Goal: Task Accomplishment & Management: Complete application form

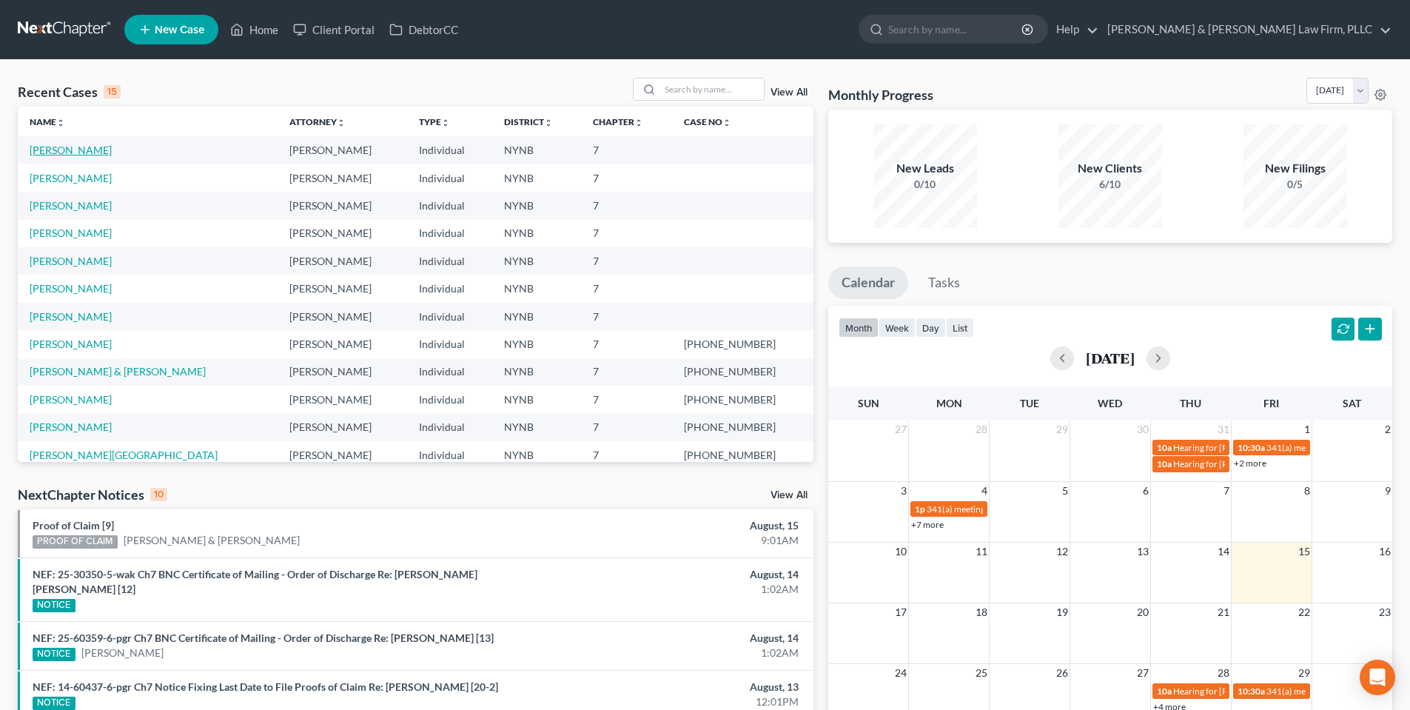
click at [58, 149] on link "[PERSON_NAME]" at bounding box center [71, 150] width 82 height 13
select select "4"
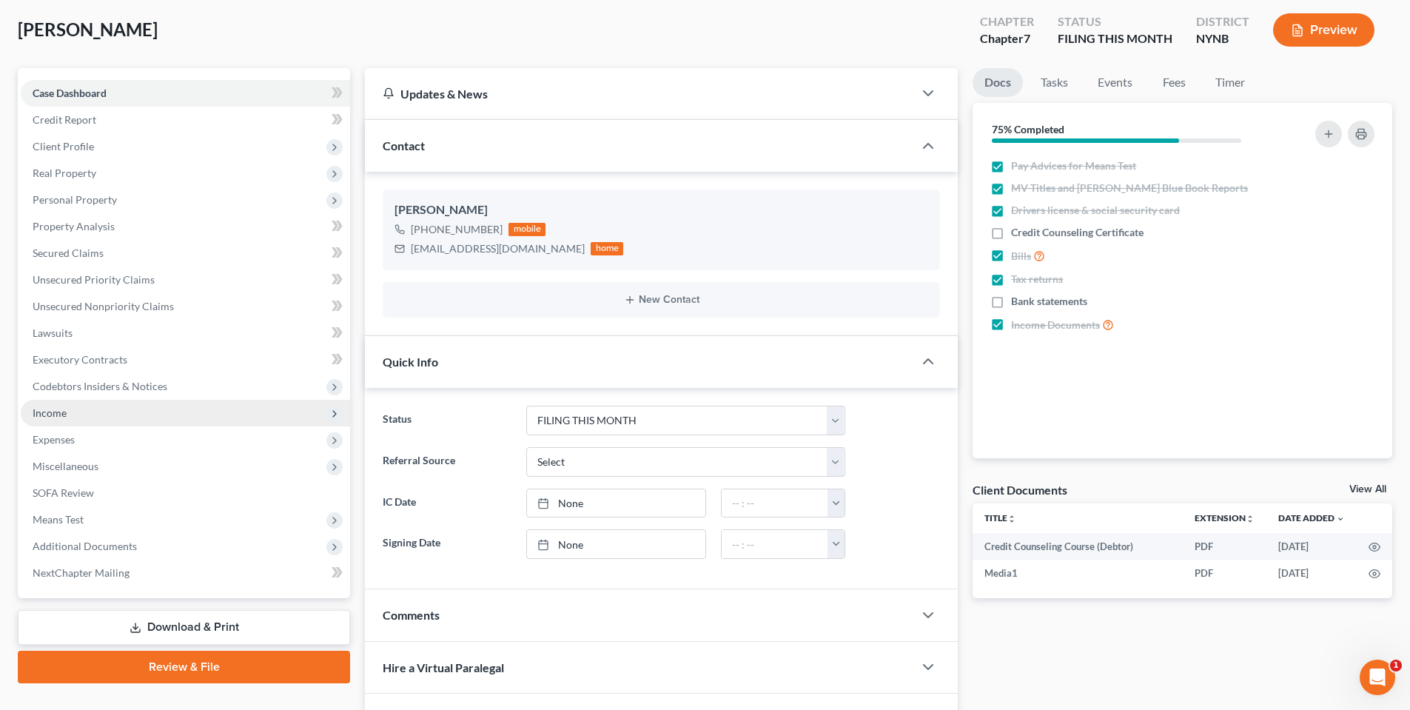
scroll to position [3305, 0]
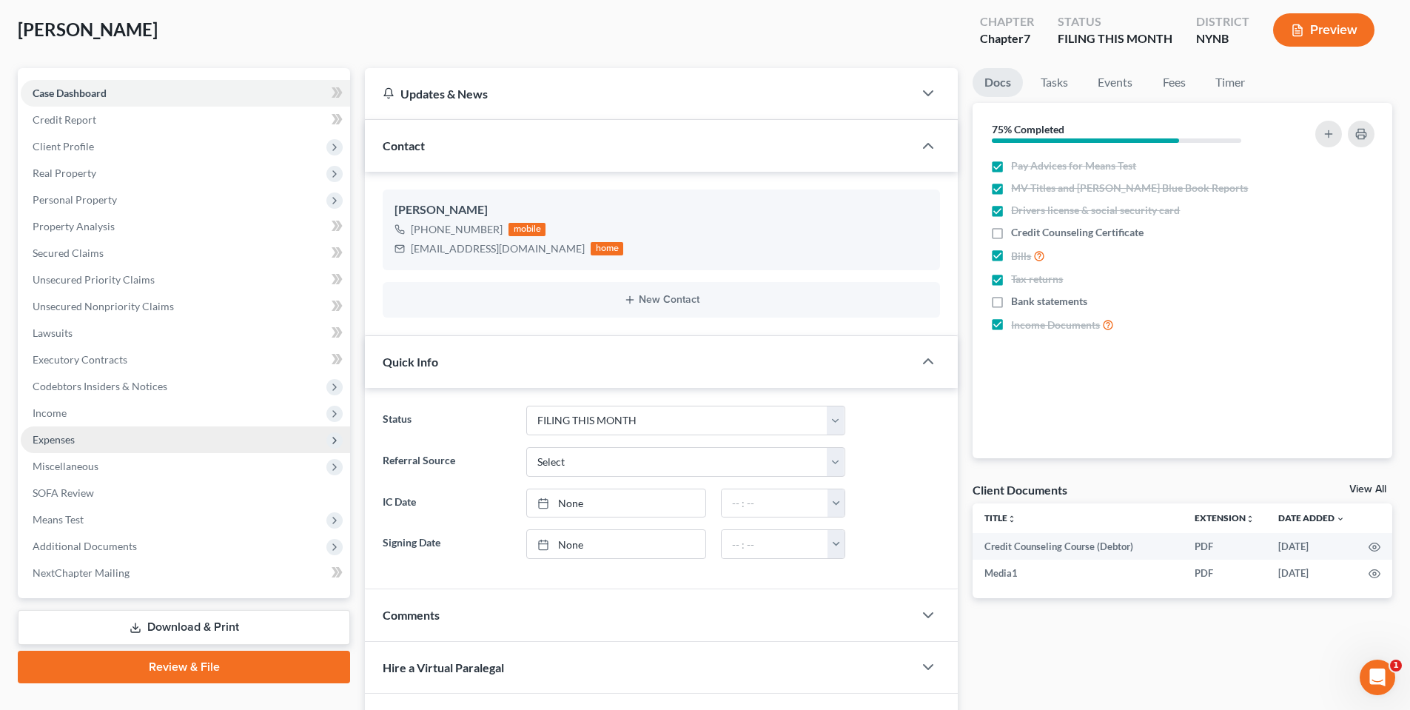
click at [91, 445] on span "Expenses" at bounding box center [185, 439] width 329 height 27
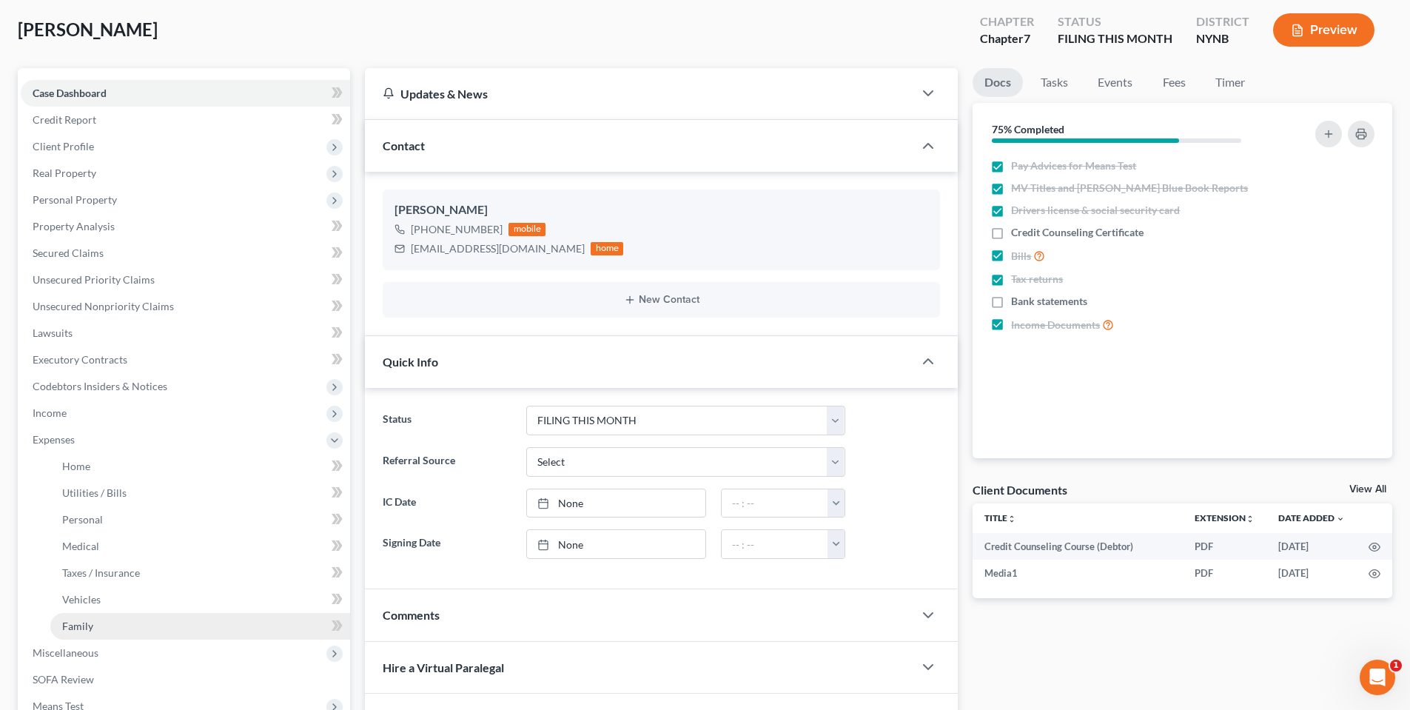
click at [90, 625] on span "Family" at bounding box center [77, 626] width 31 height 13
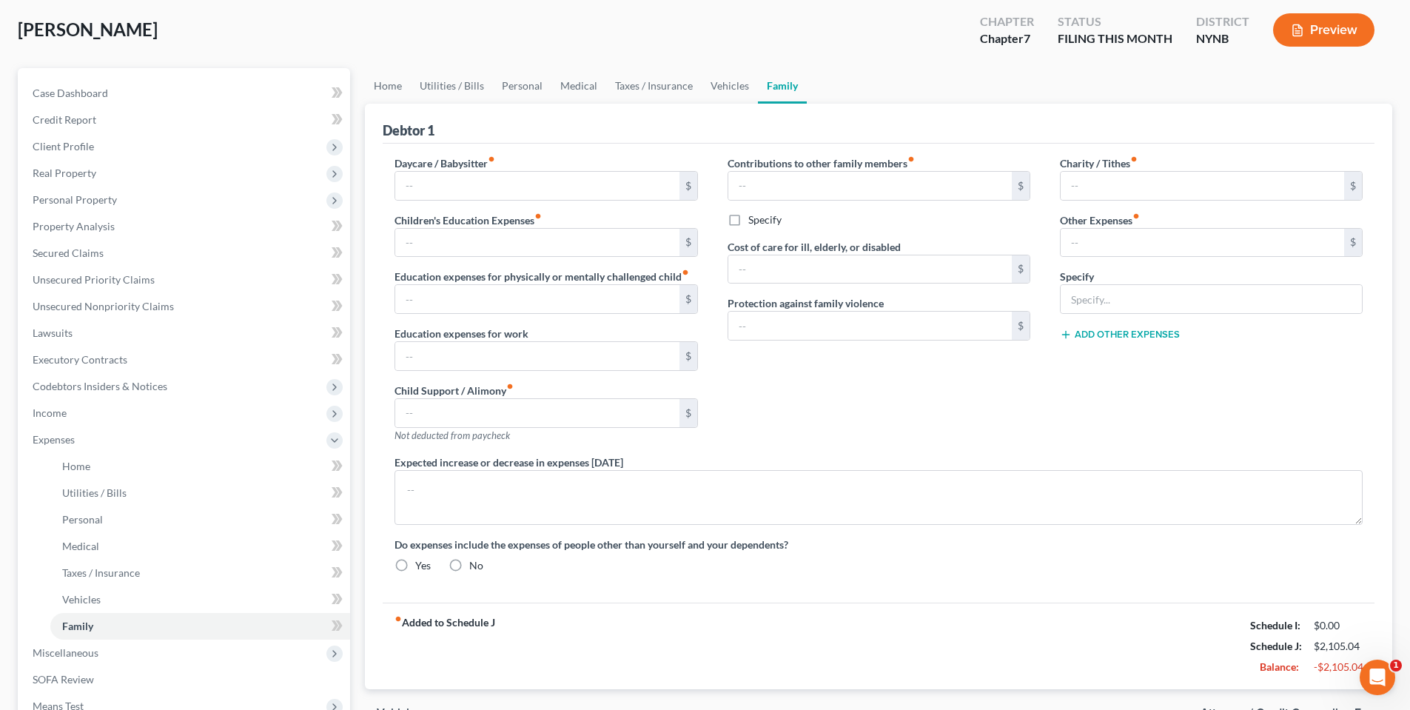
type input "0.00"
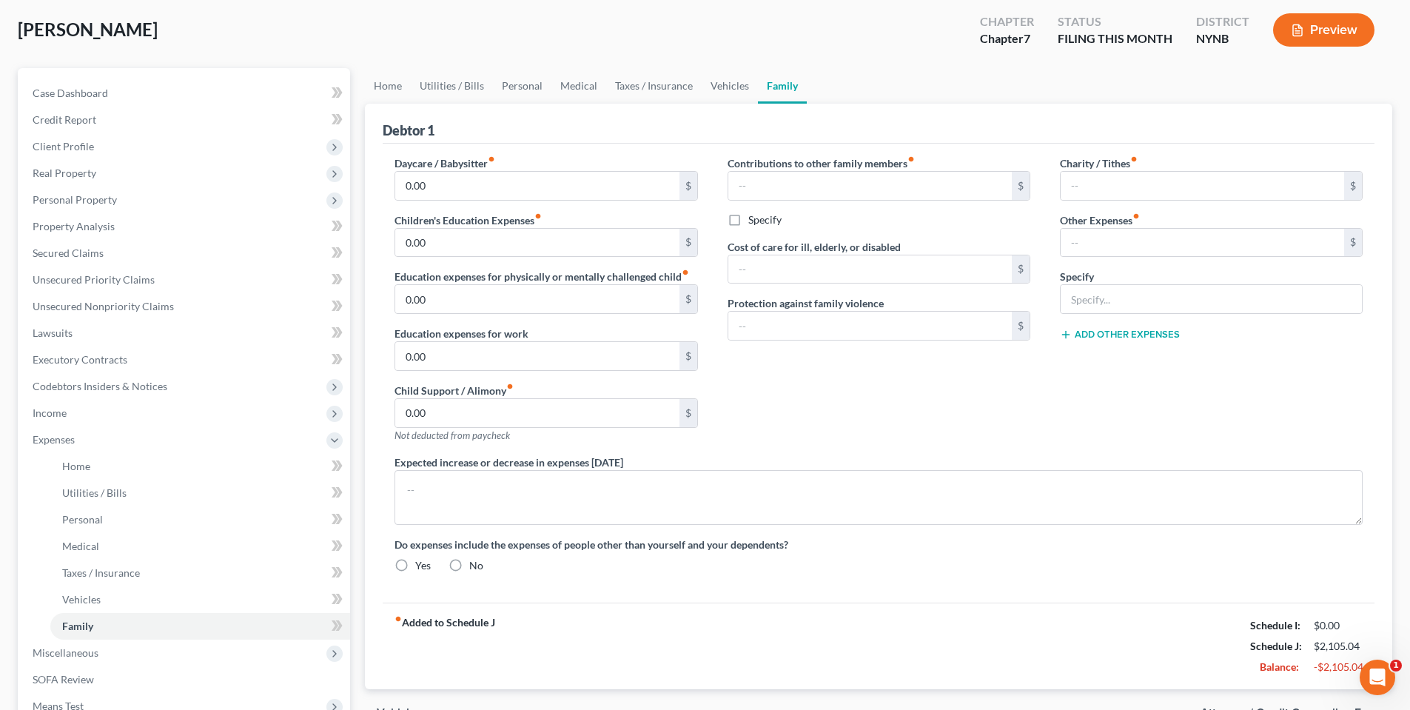
type input "0.00"
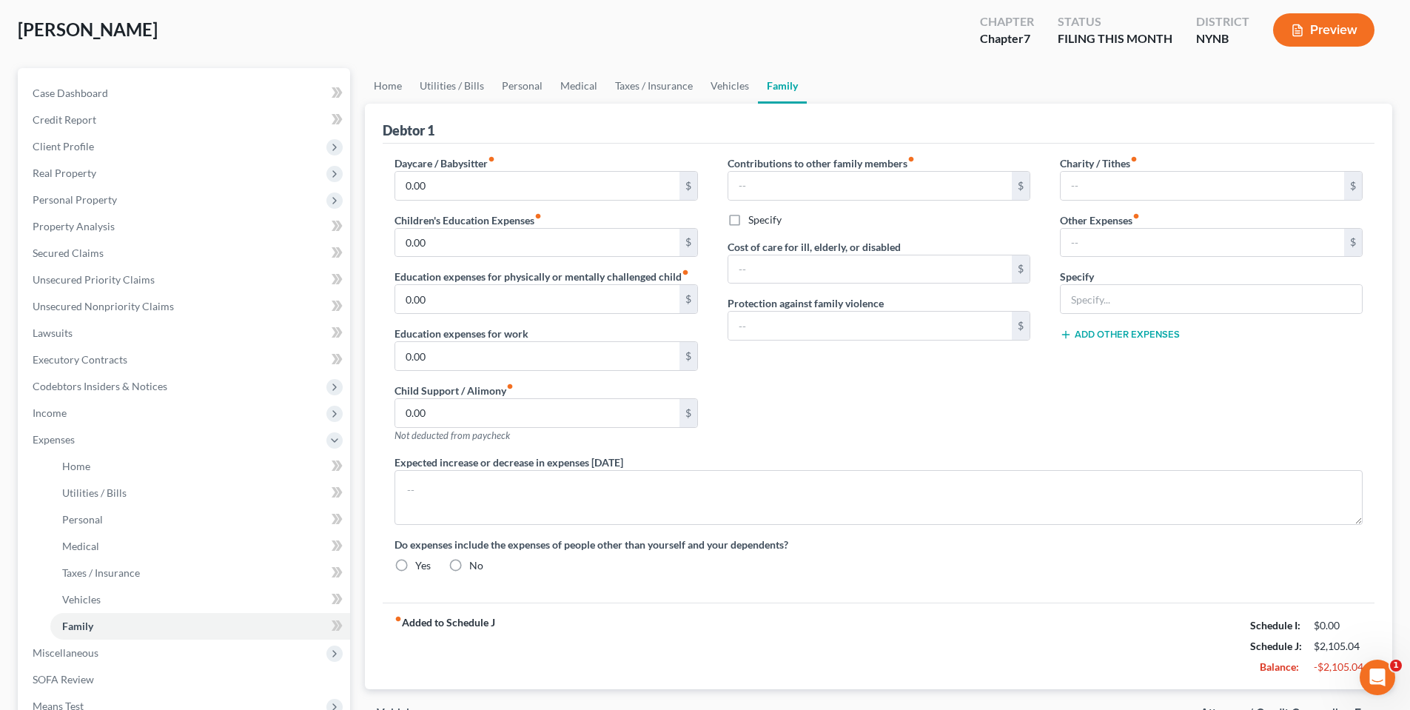
type textarea "Debtor expects expenses to increase once he finds permanent housing."
radio input "true"
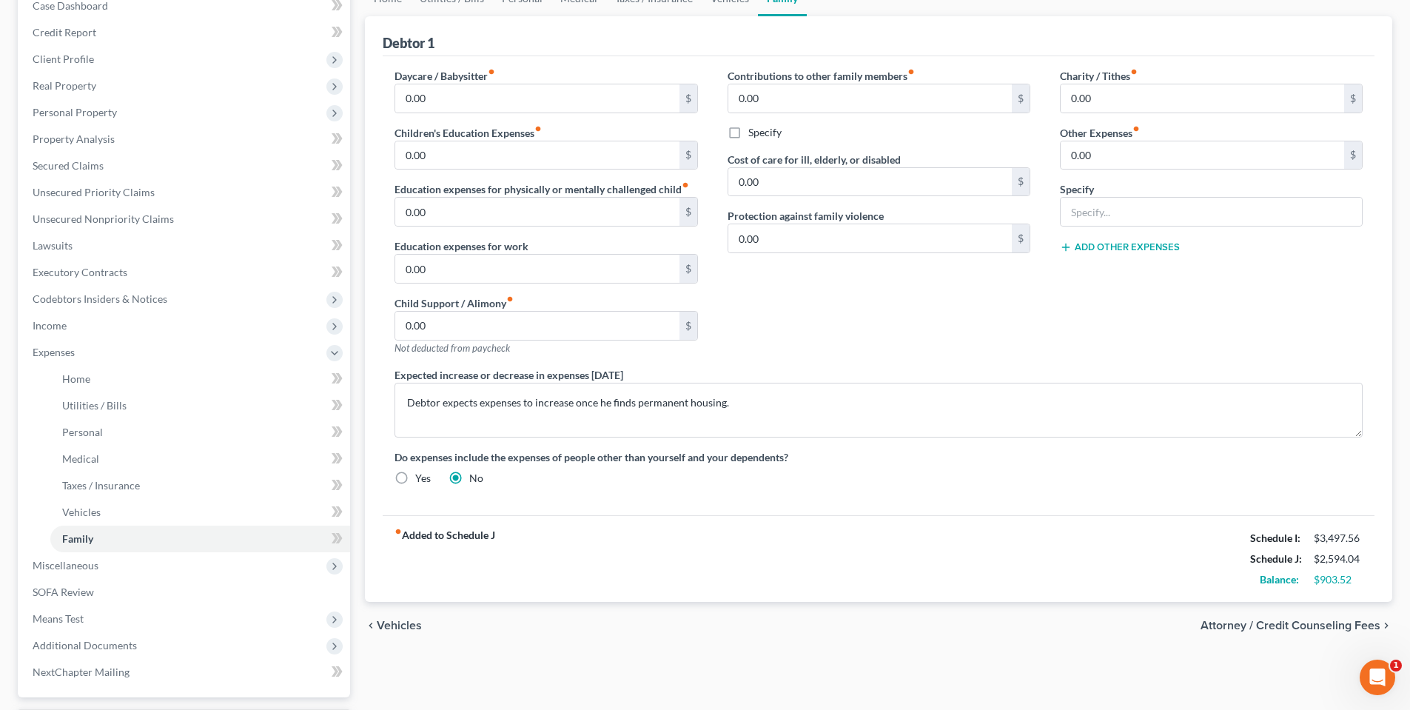
scroll to position [68, 0]
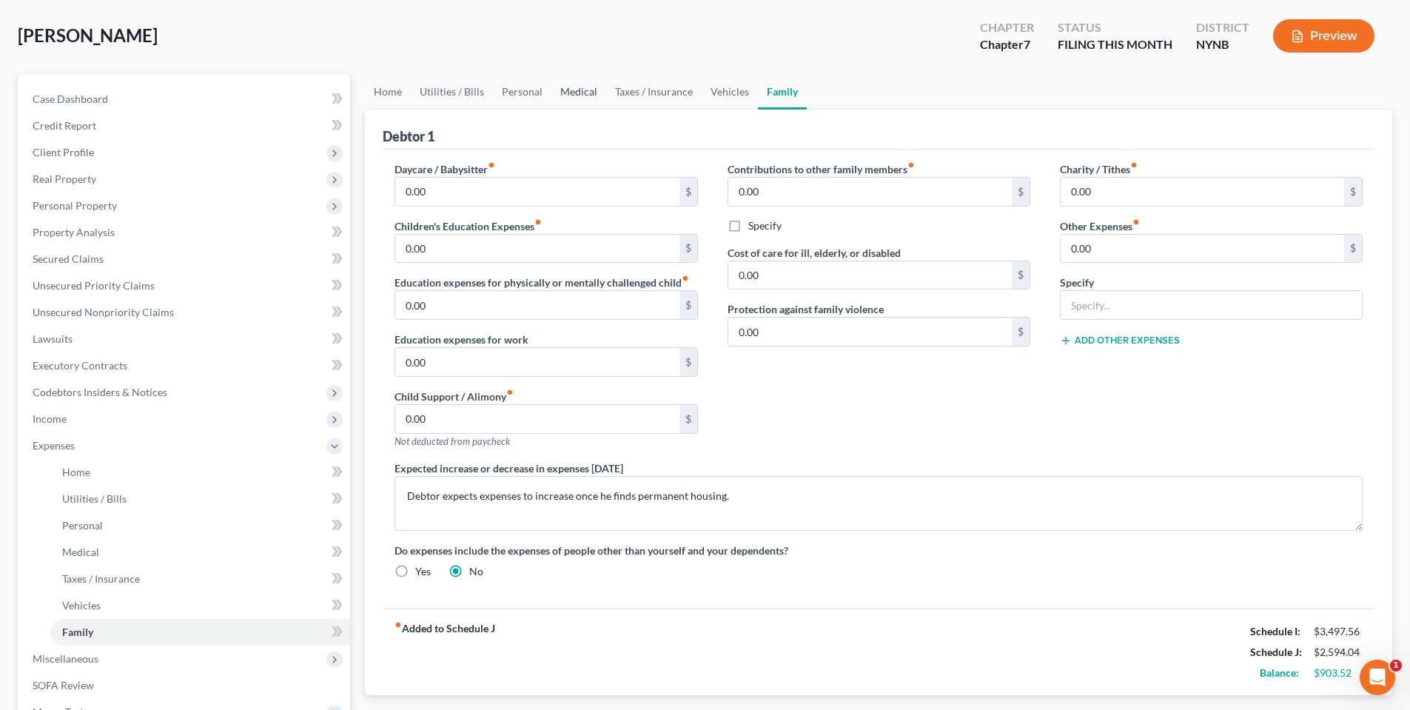
click at [582, 97] on link "Medical" at bounding box center [579, 92] width 55 height 36
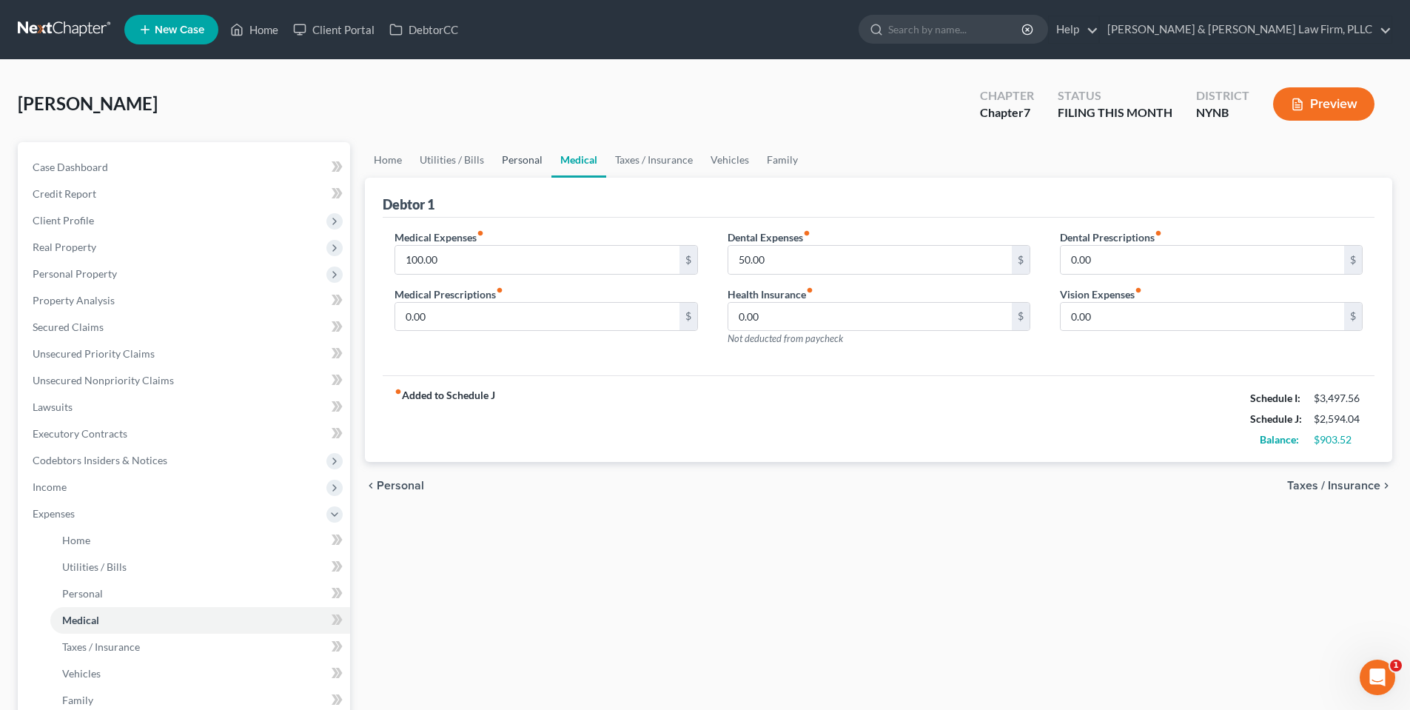
click at [520, 161] on link "Personal" at bounding box center [522, 160] width 58 height 36
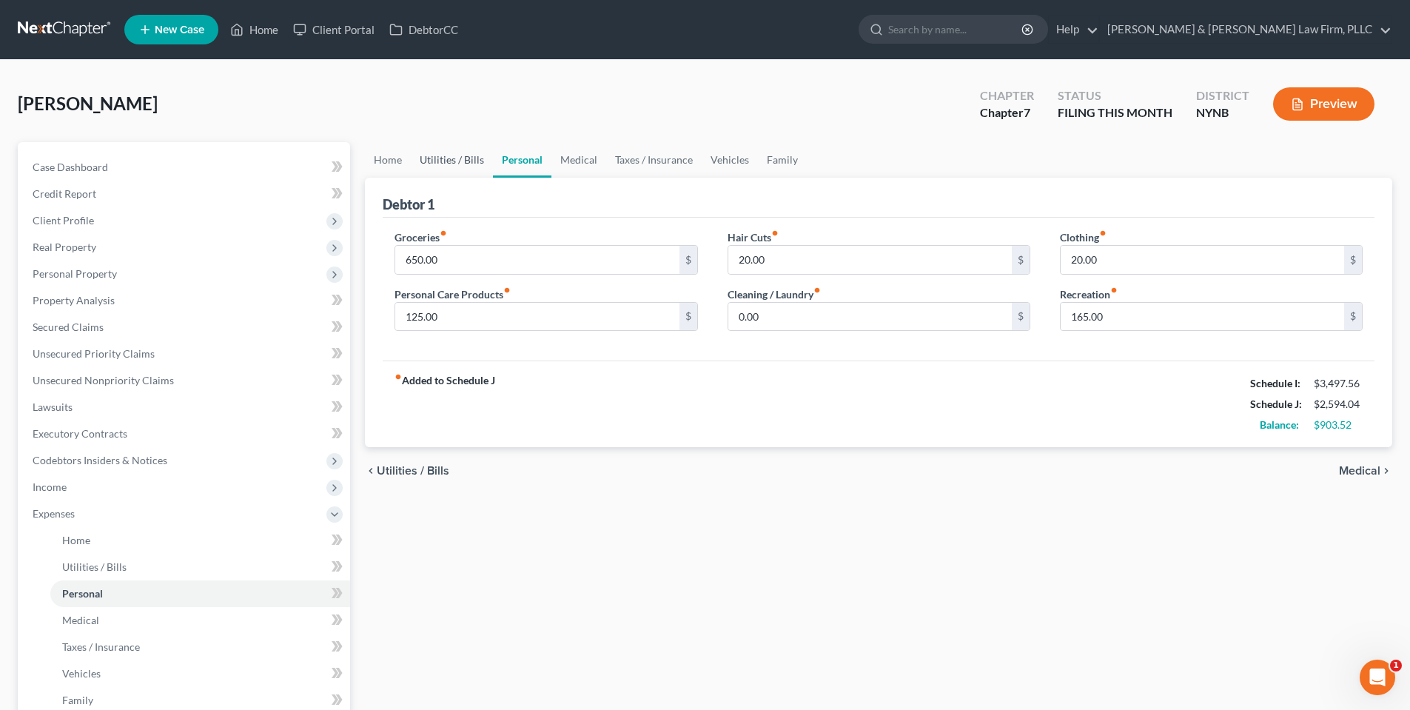
click at [461, 164] on link "Utilities / Bills" at bounding box center [452, 160] width 82 height 36
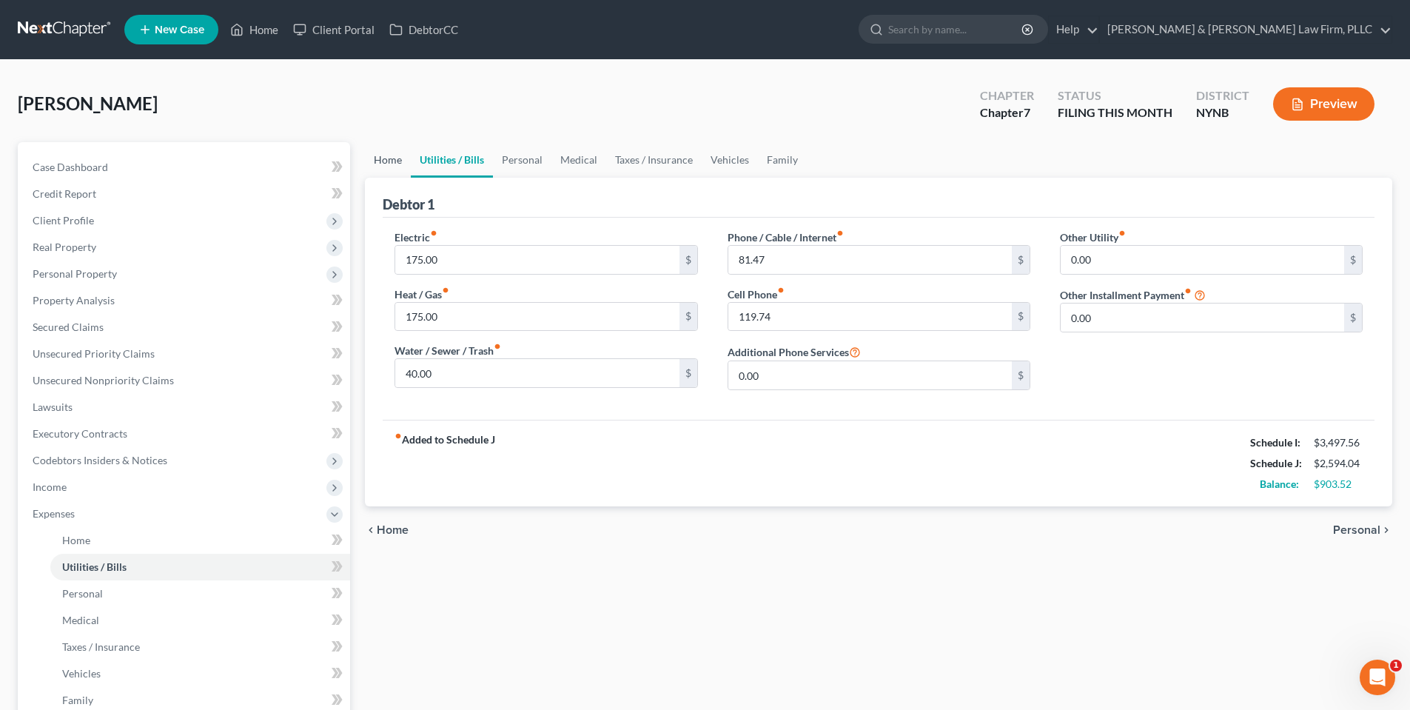
click at [397, 162] on link "Home" at bounding box center [388, 160] width 46 height 36
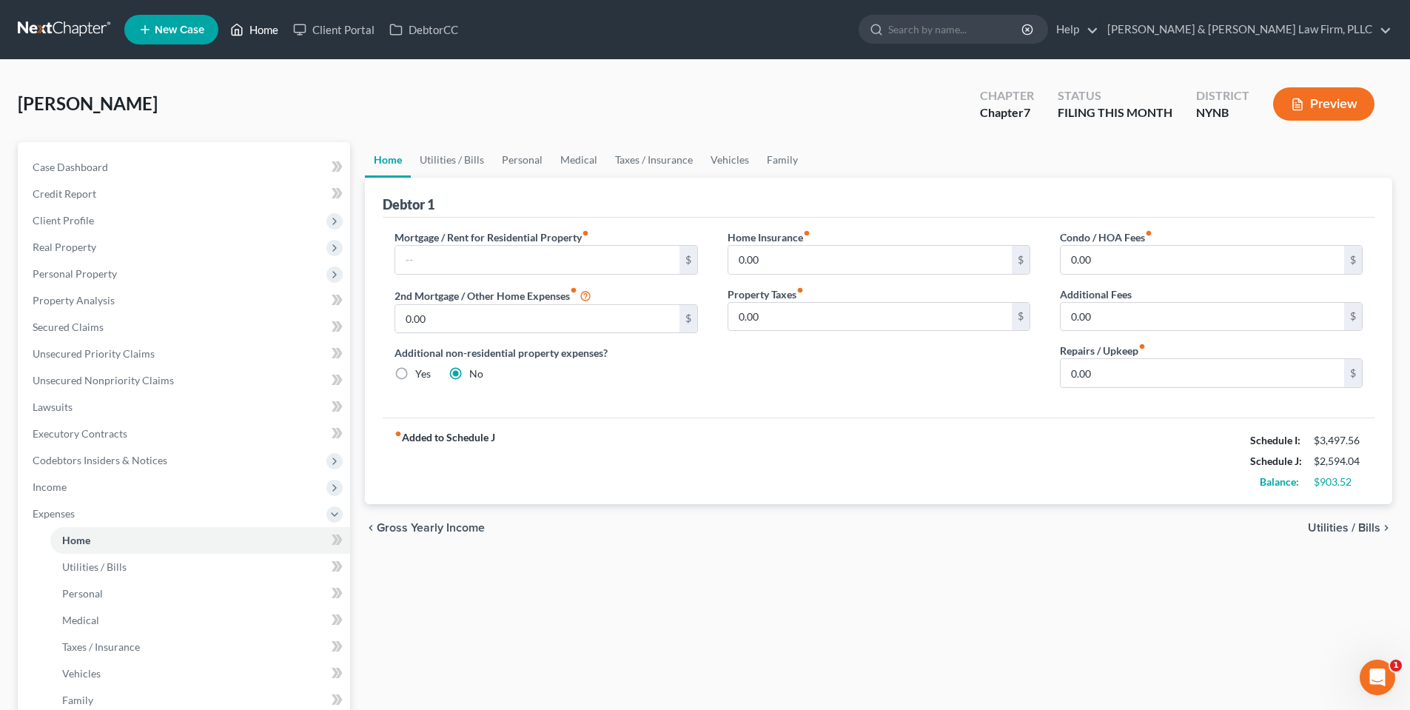
click at [257, 30] on link "Home" at bounding box center [254, 29] width 63 height 27
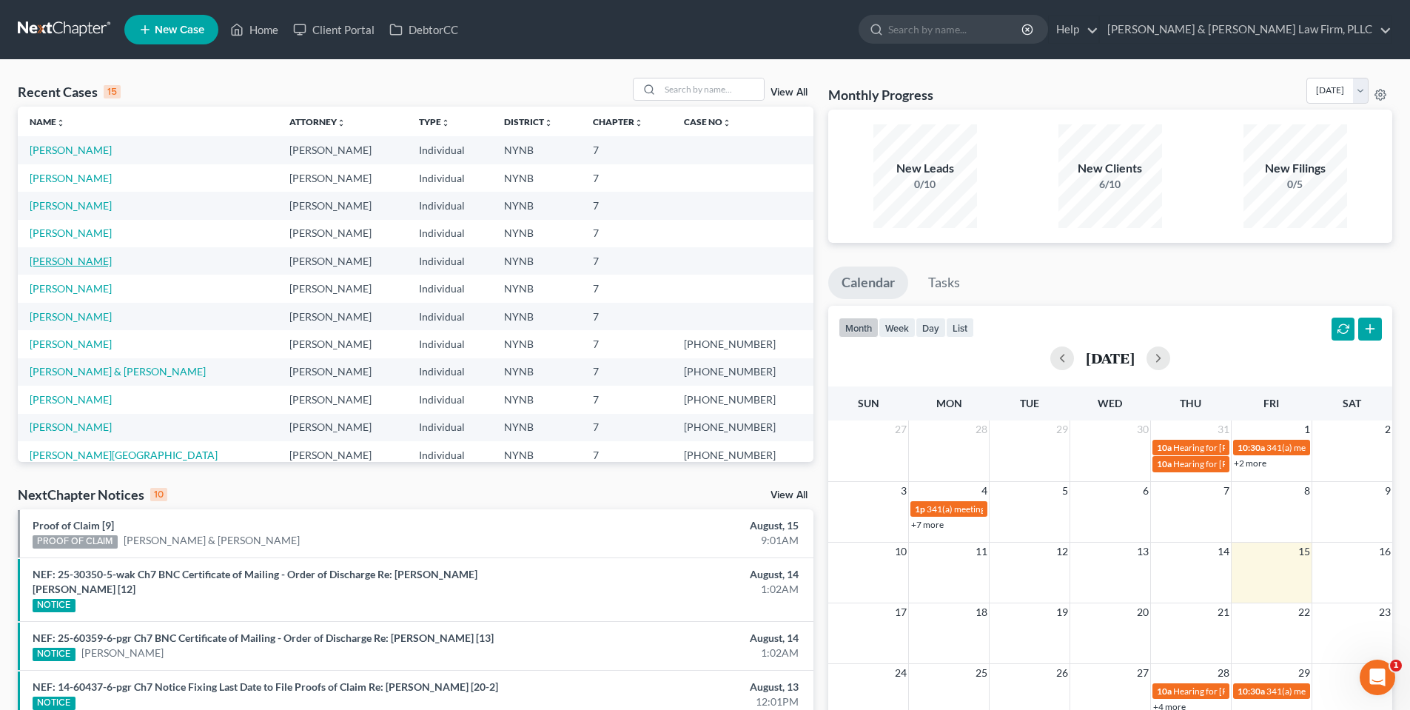
click at [66, 259] on link "[PERSON_NAME]" at bounding box center [71, 261] width 82 height 13
select select "4"
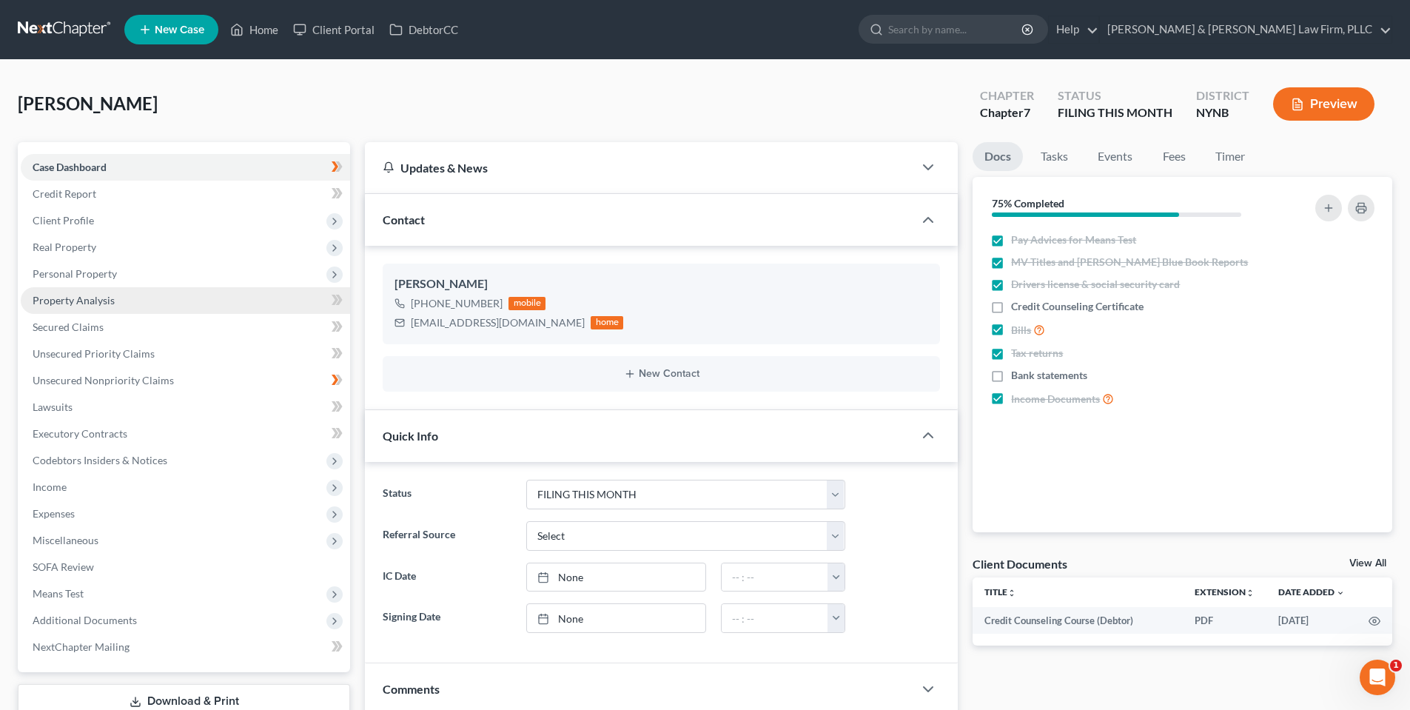
scroll to position [2103, 0]
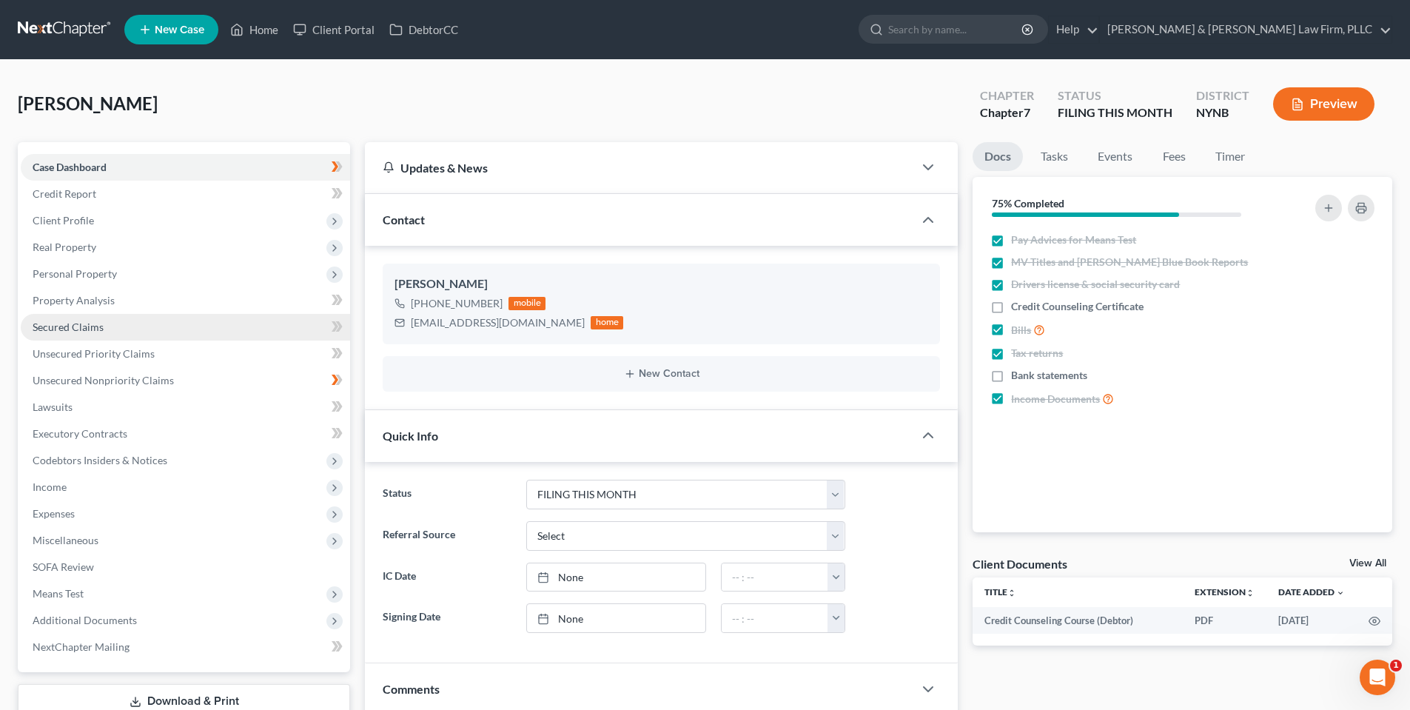
click at [100, 334] on link "Secured Claims" at bounding box center [185, 327] width 329 height 27
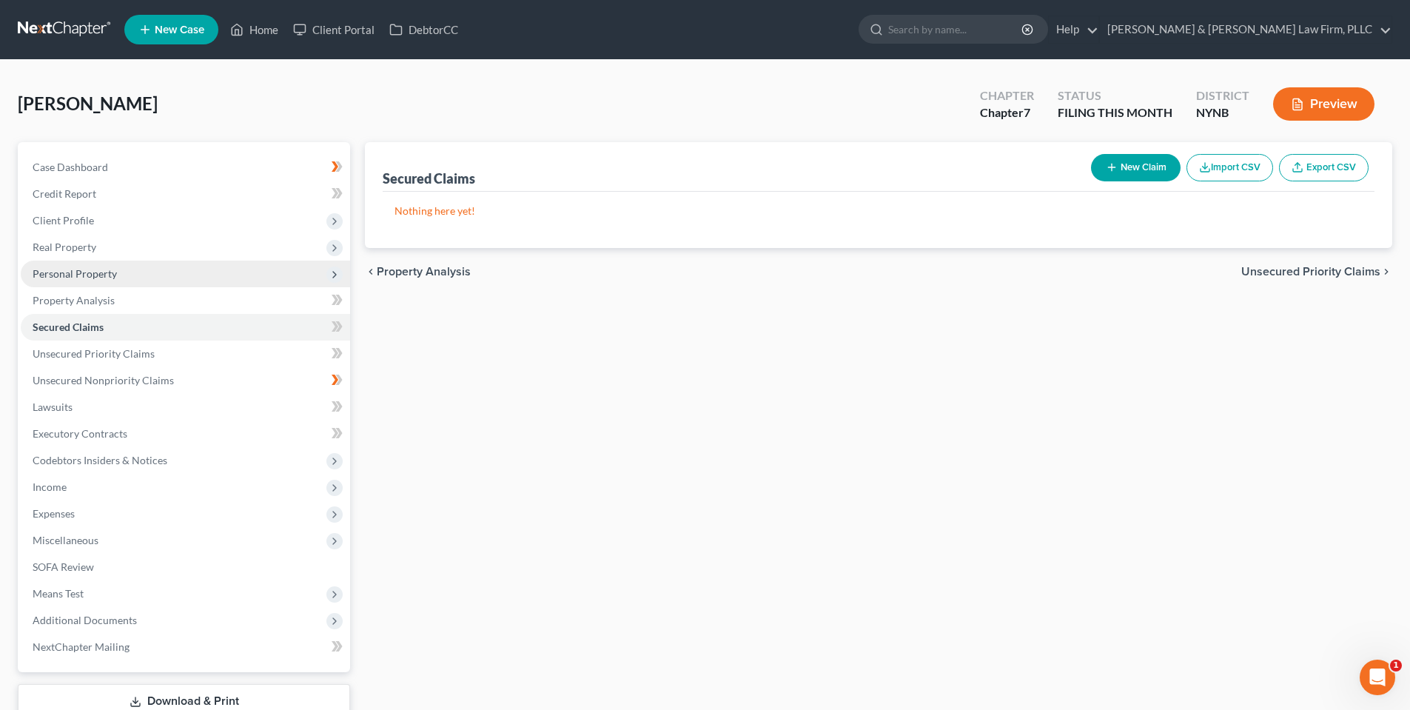
click at [61, 277] on span "Personal Property" at bounding box center [75, 273] width 84 height 13
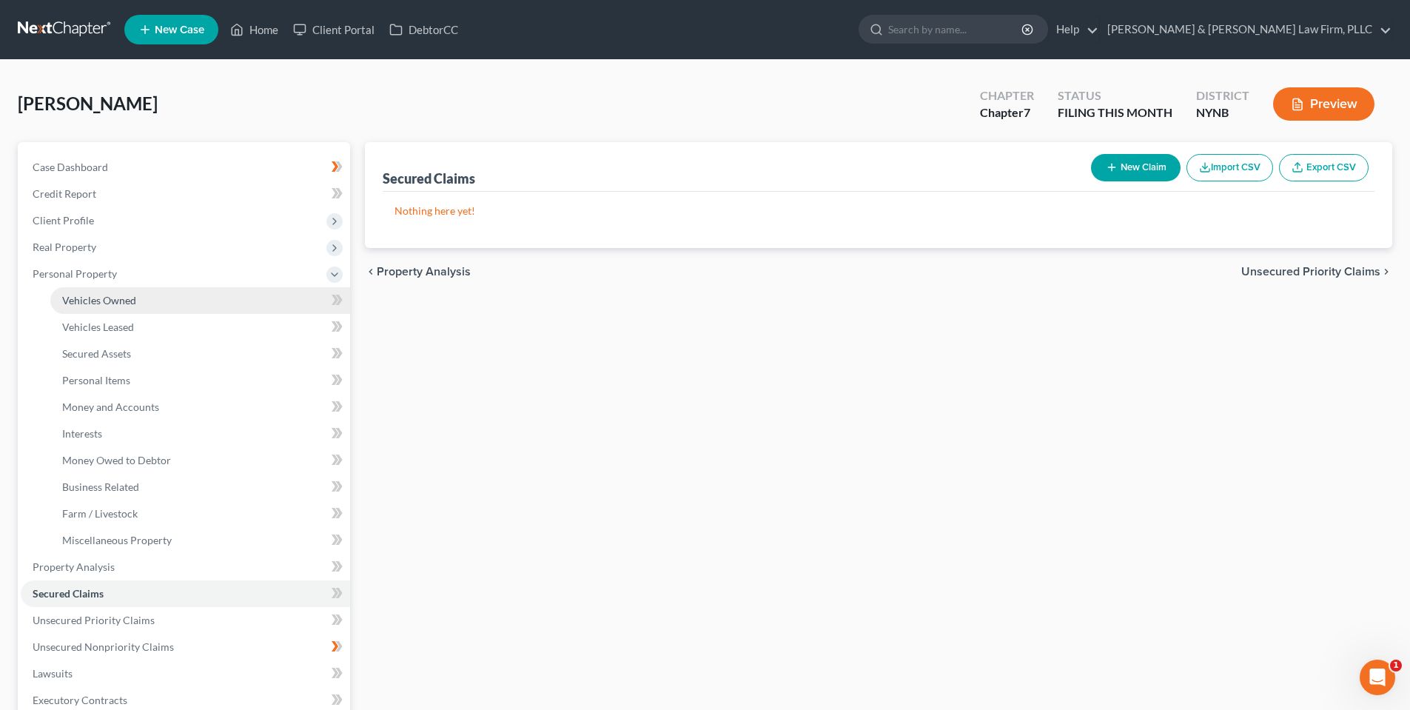
click at [70, 302] on span "Vehicles Owned" at bounding box center [99, 300] width 74 height 13
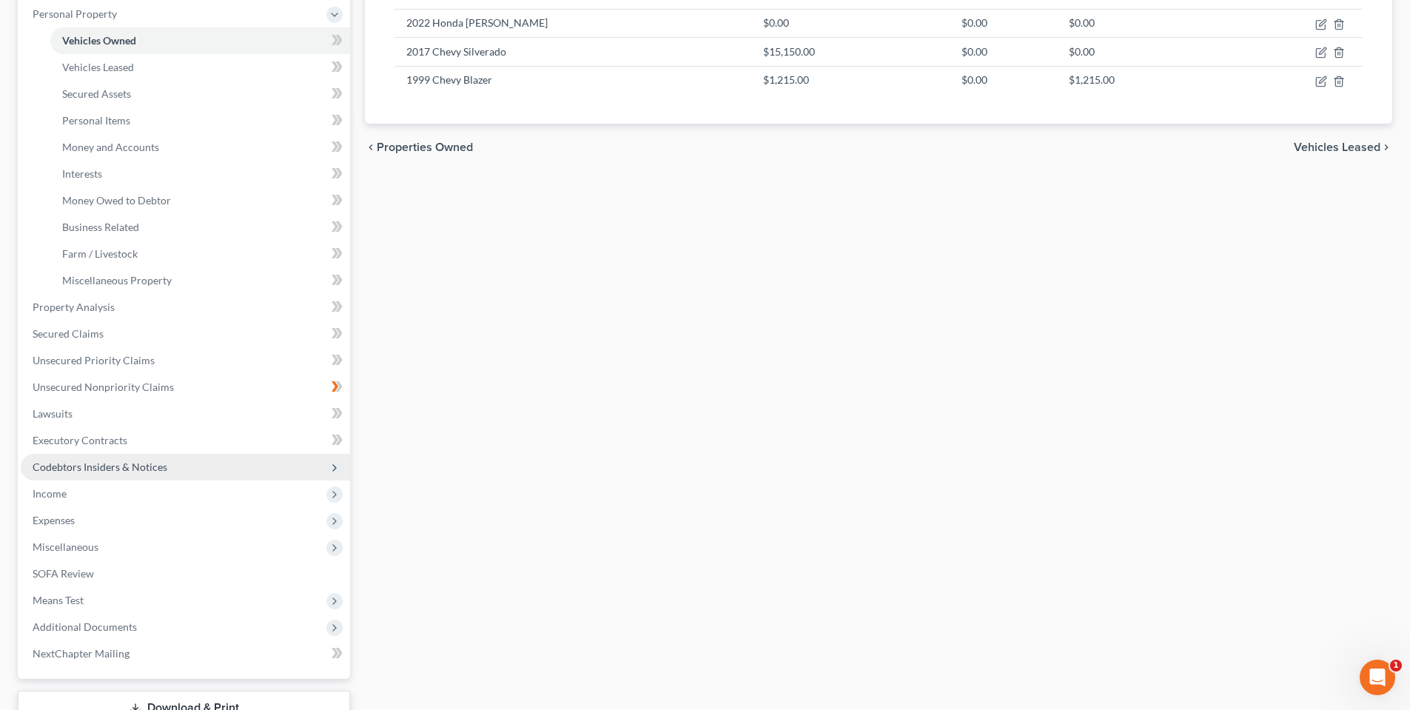
scroll to position [148, 0]
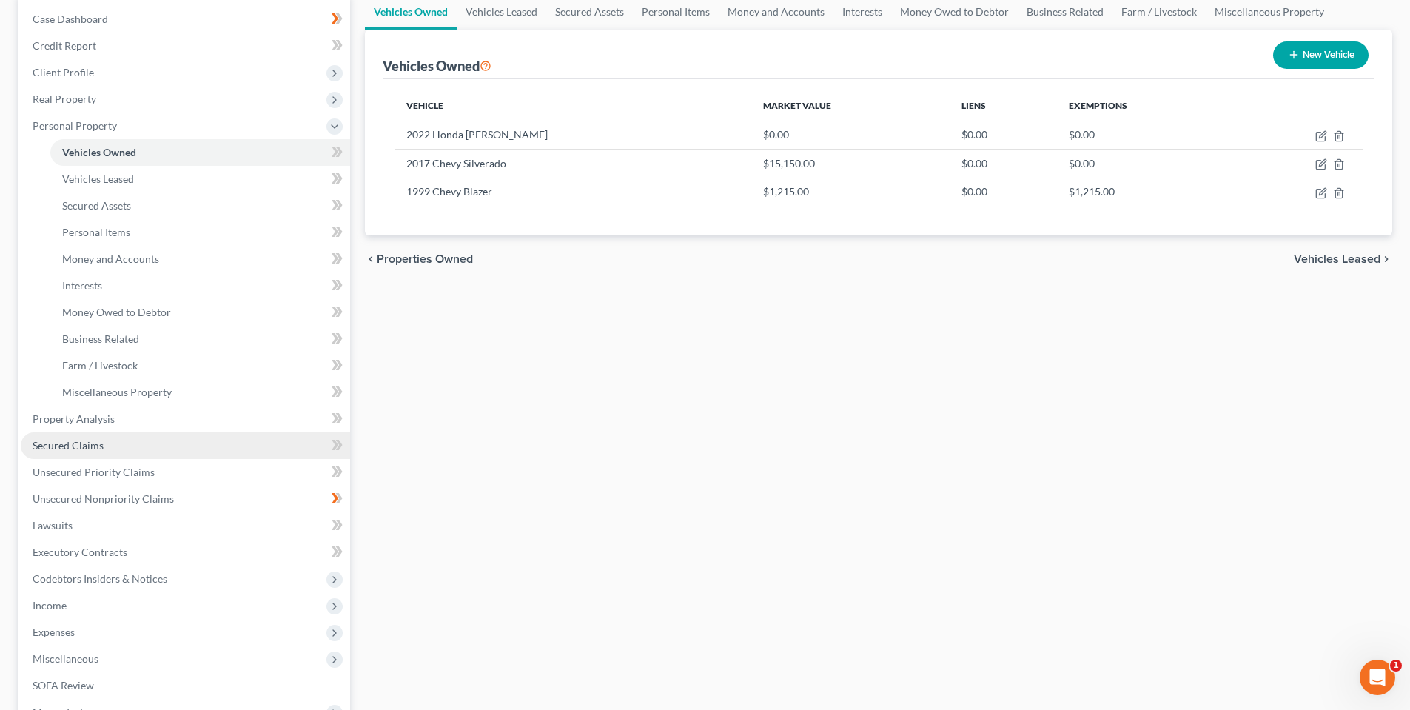
click at [90, 445] on span "Secured Claims" at bounding box center [68, 445] width 71 height 13
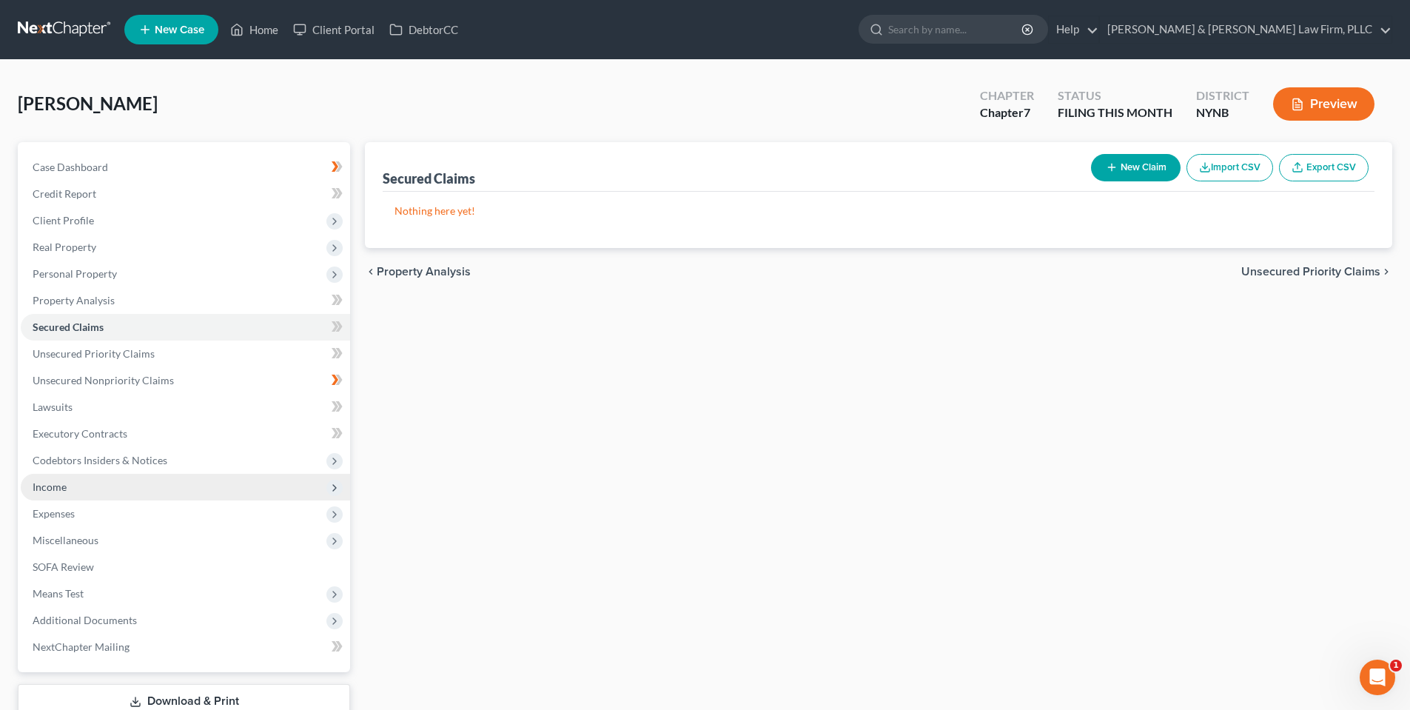
click at [84, 491] on span "Income" at bounding box center [185, 487] width 329 height 27
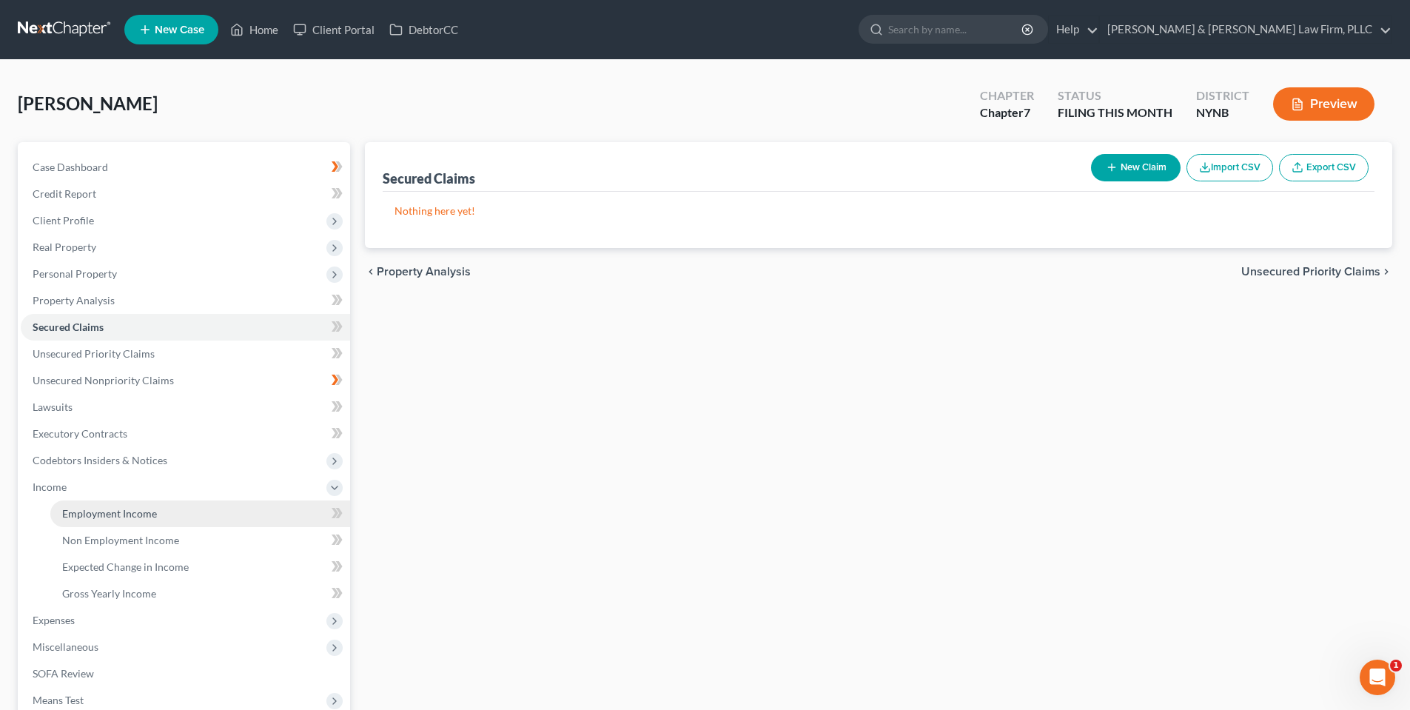
click at [96, 517] on span "Employment Income" at bounding box center [109, 513] width 95 height 13
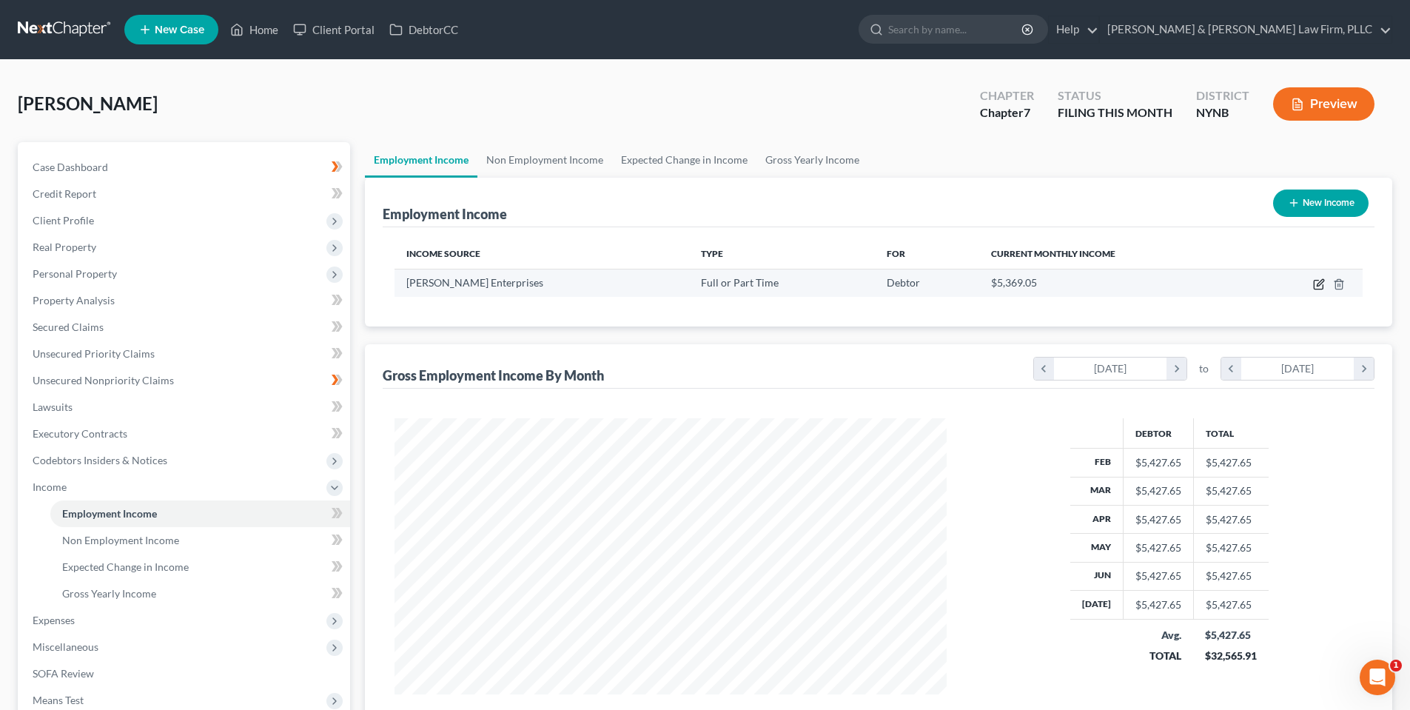
click at [1317, 286] on icon "button" at bounding box center [1319, 284] width 12 height 12
select select "0"
select select "35"
select select "0"
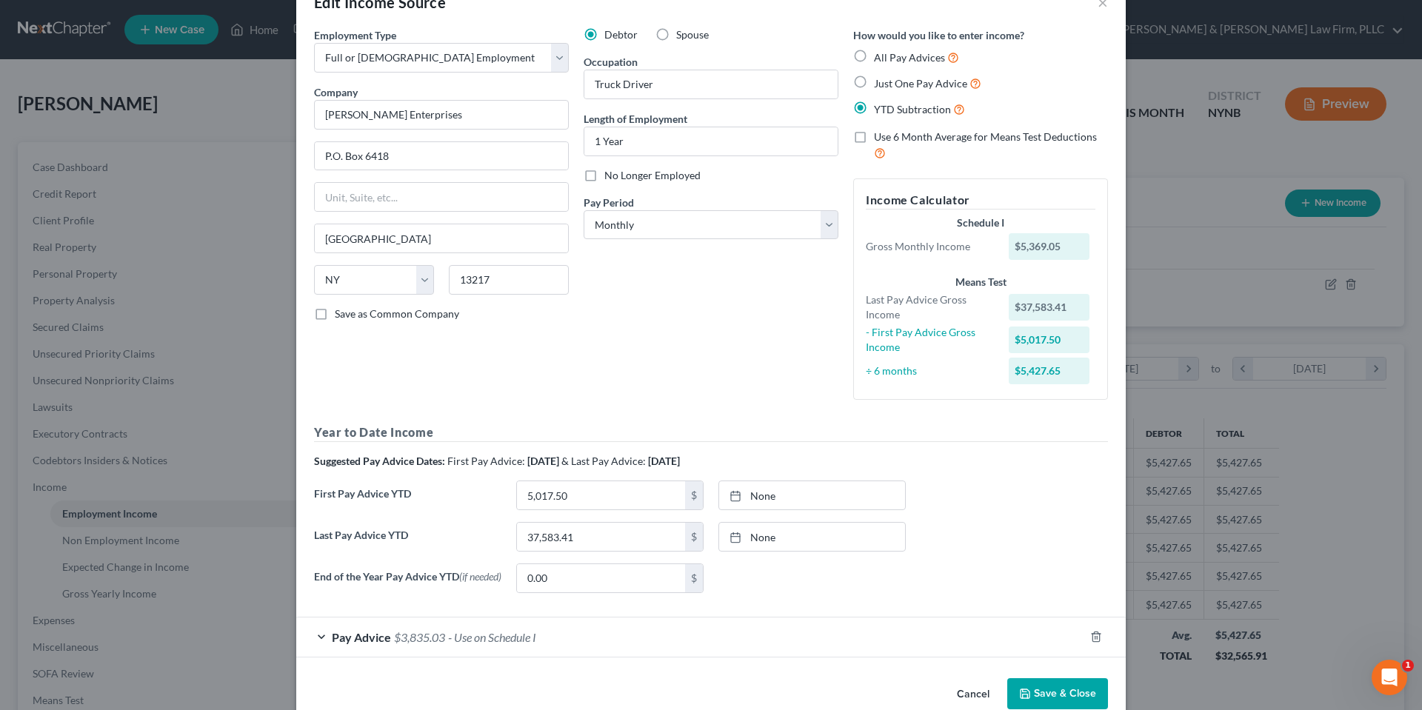
scroll to position [73, 0]
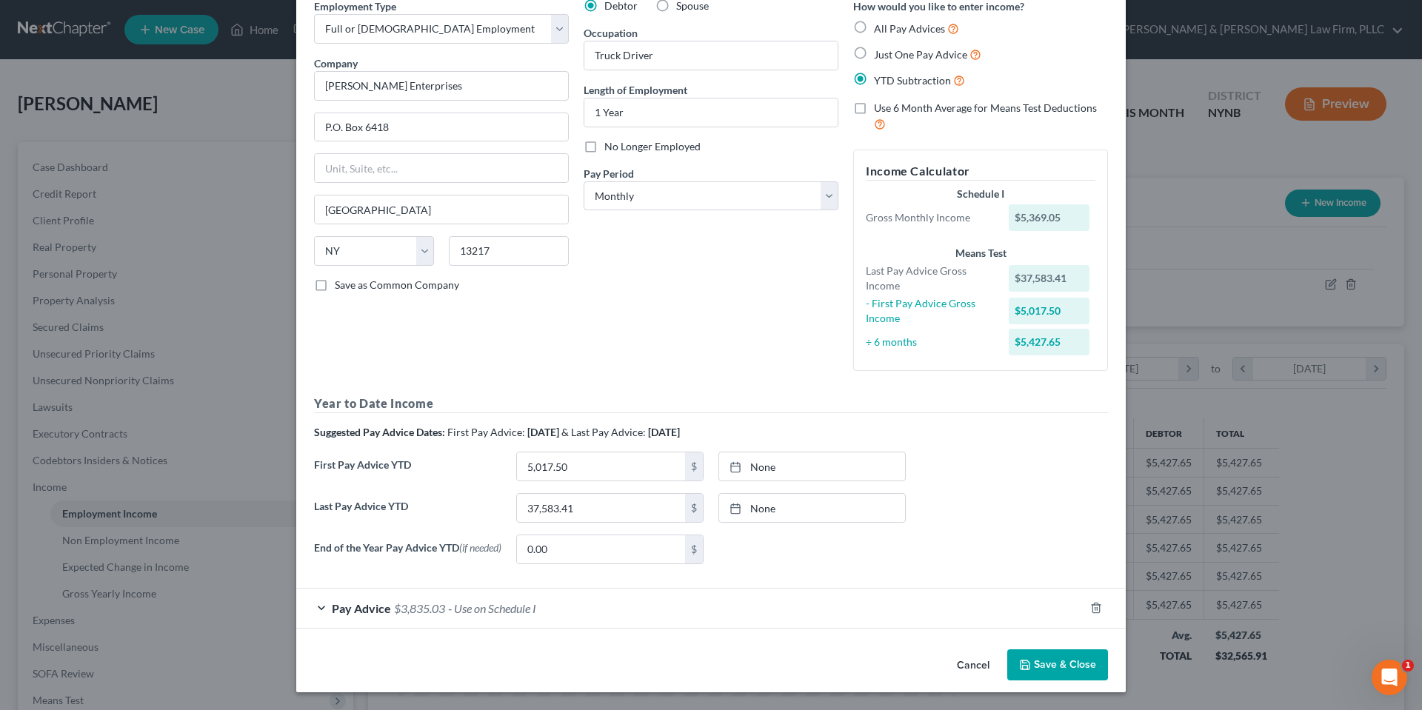
click at [360, 606] on span "Pay Advice" at bounding box center [361, 608] width 59 height 14
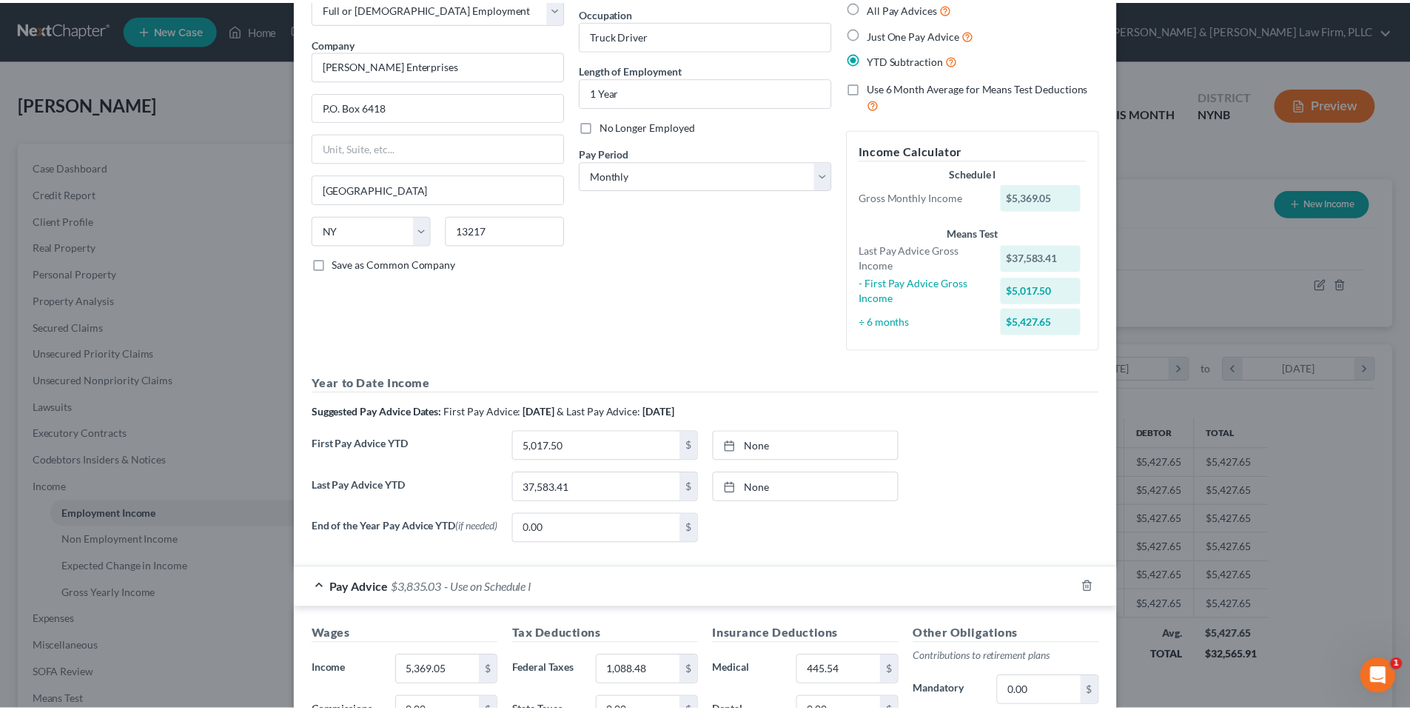
scroll to position [0, 0]
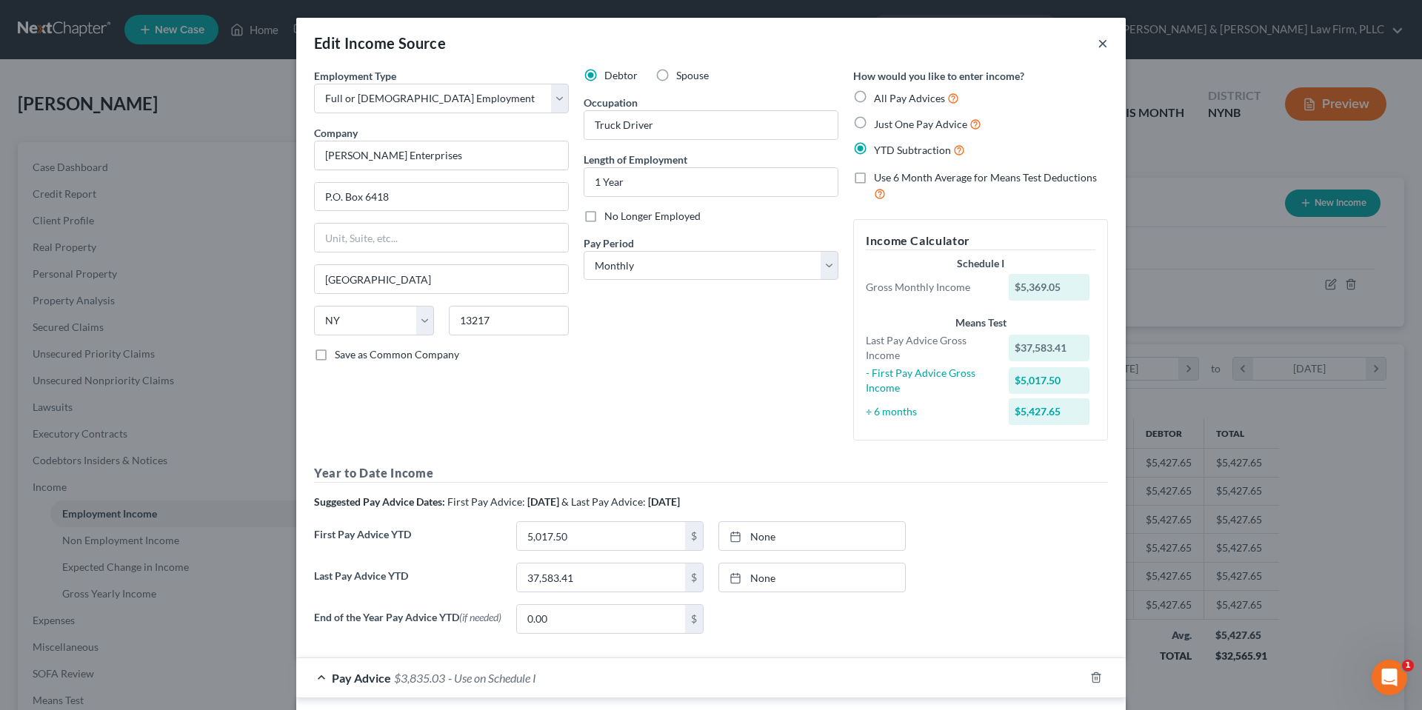
click at [1097, 44] on button "×" at bounding box center [1102, 43] width 10 height 18
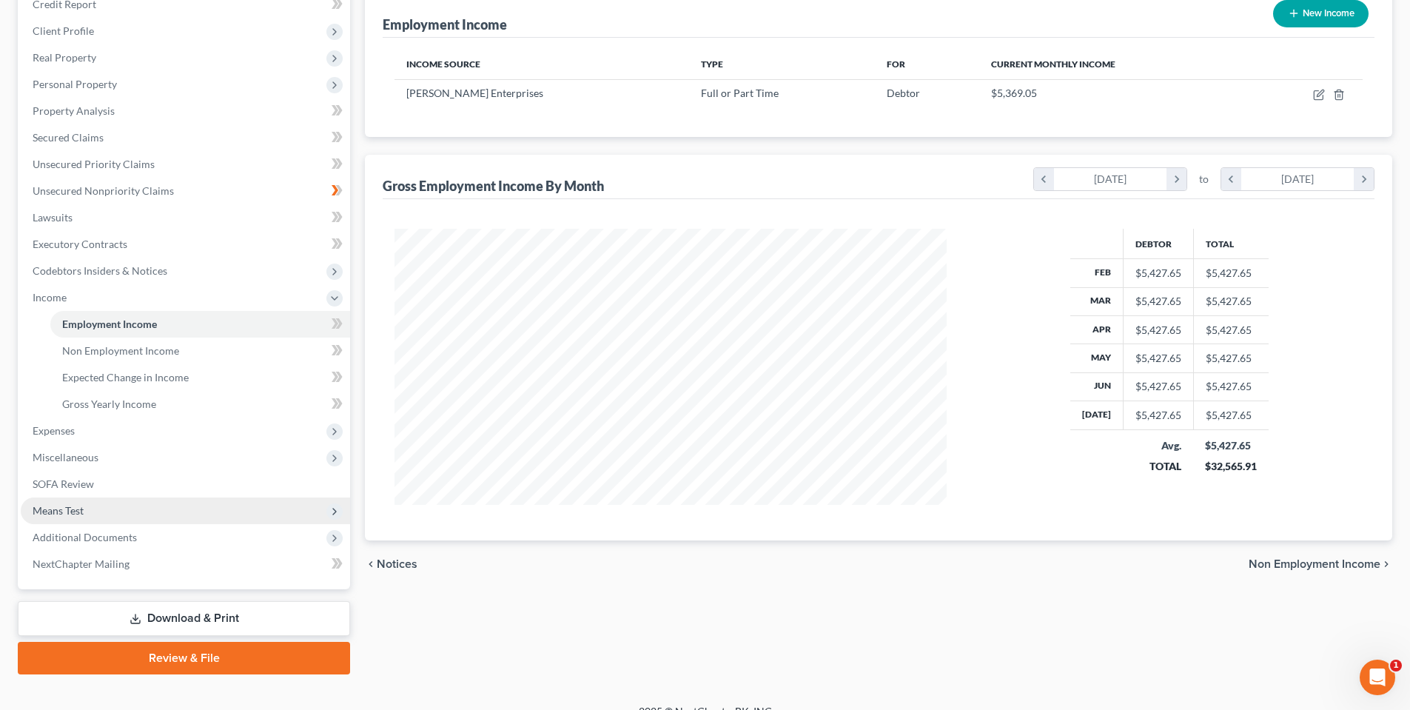
scroll to position [210, 0]
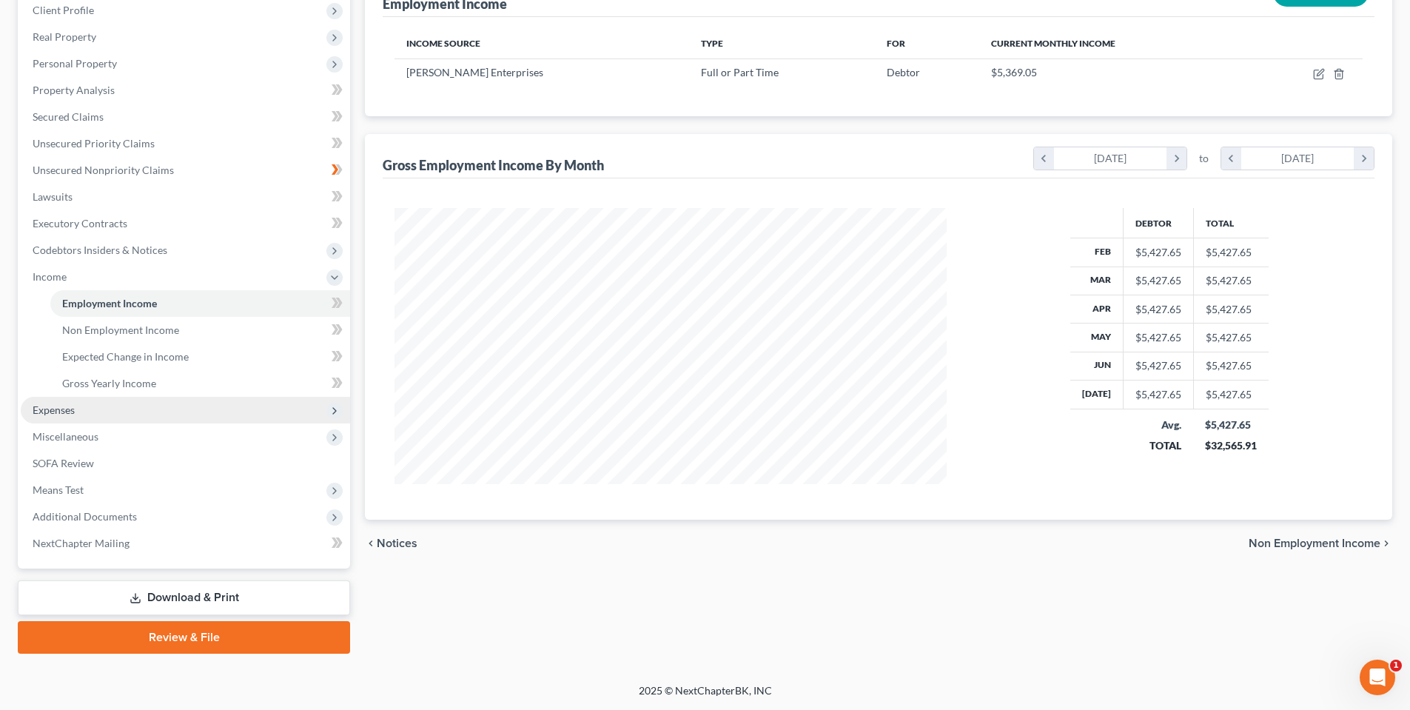
click at [67, 415] on span "Expenses" at bounding box center [54, 410] width 42 height 13
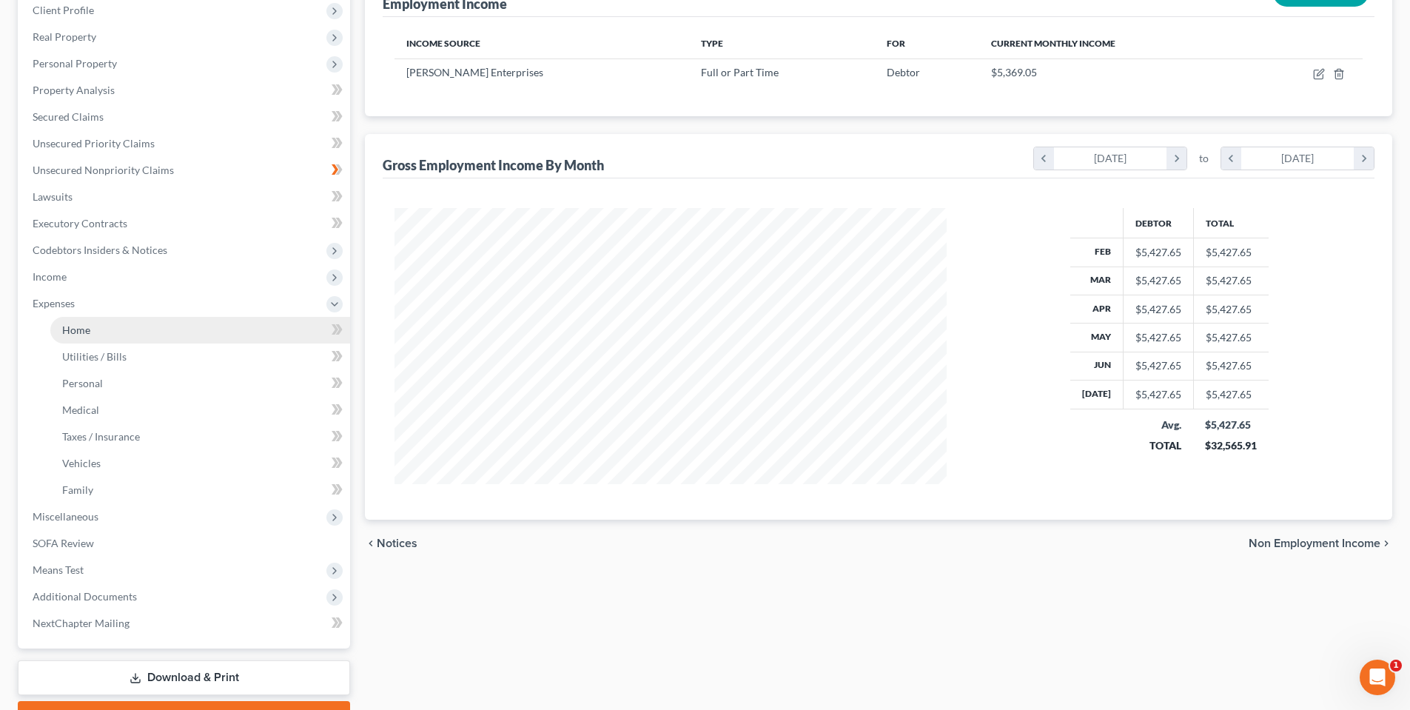
click at [78, 337] on link "Home" at bounding box center [200, 330] width 300 height 27
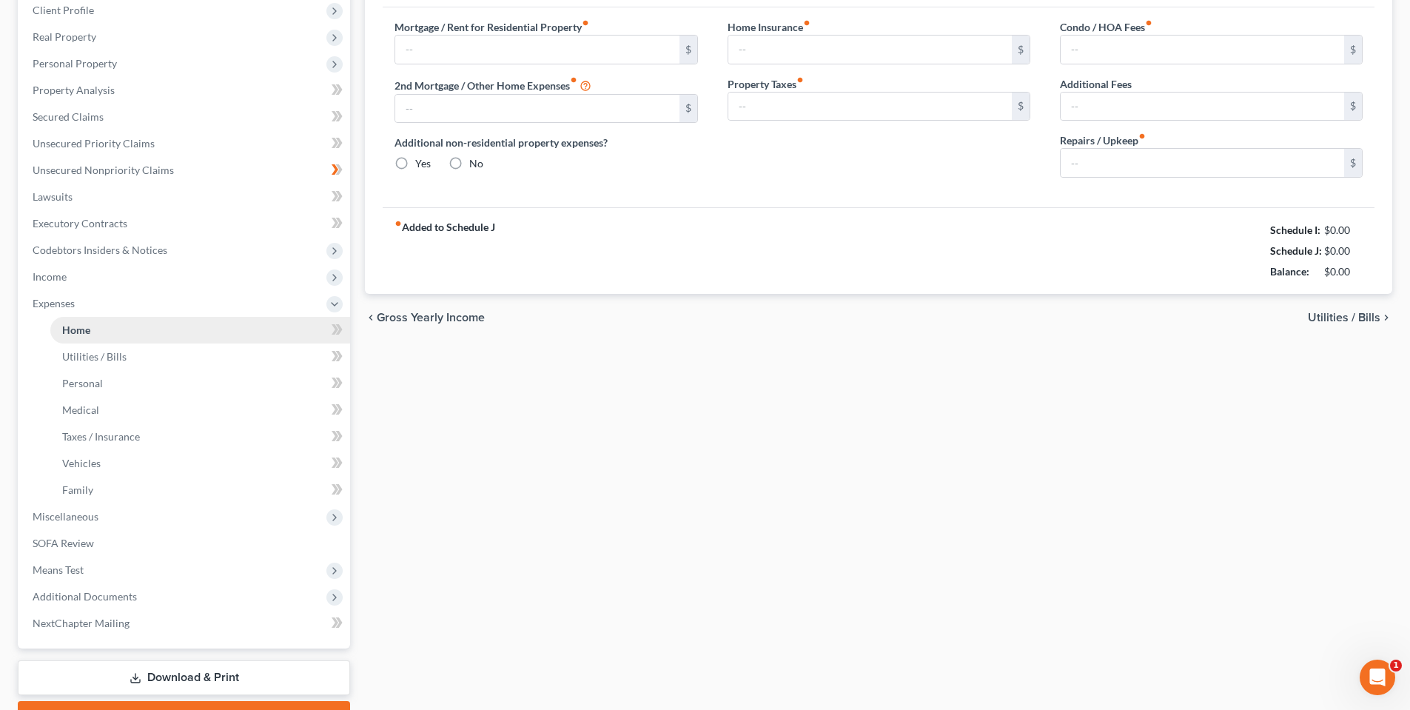
scroll to position [64, 0]
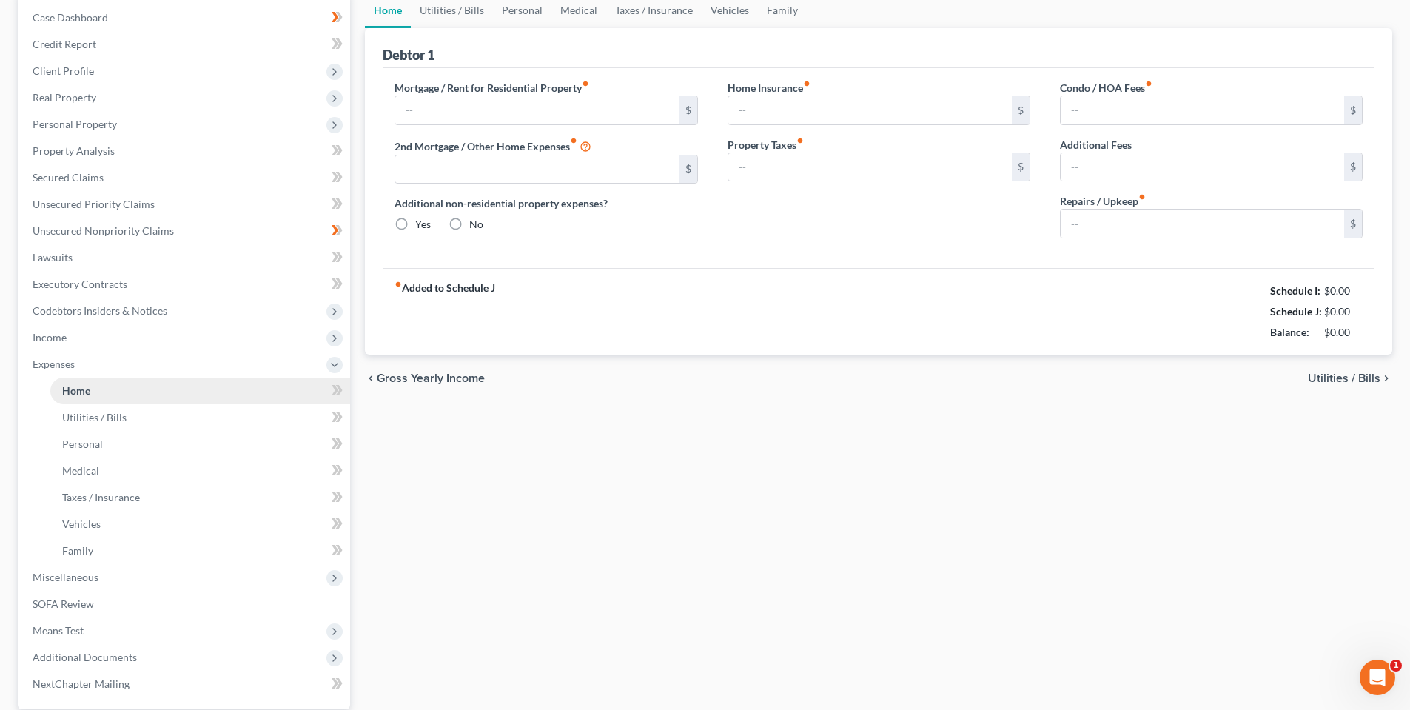
type input "350.00"
type input "0.00"
radio input "true"
type input "0.00"
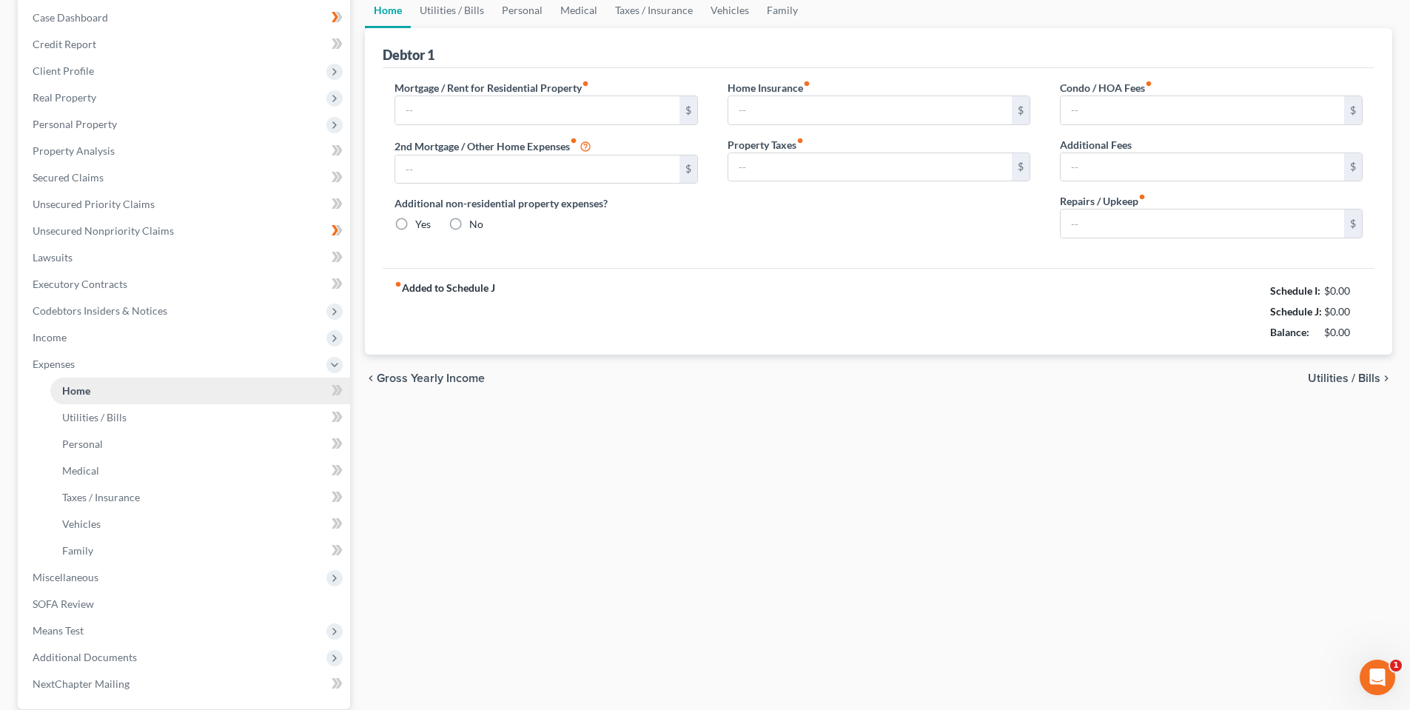
type input "0.00"
type input "75.00"
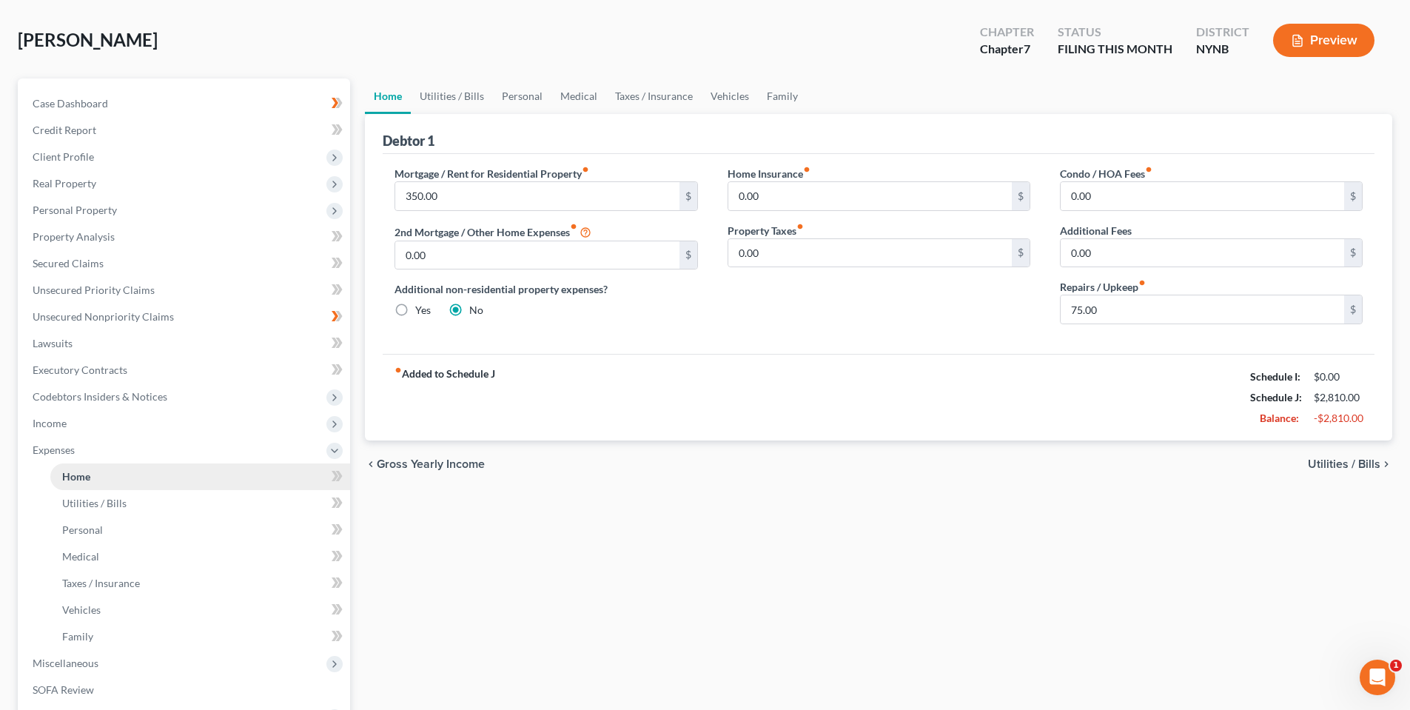
scroll to position [0, 0]
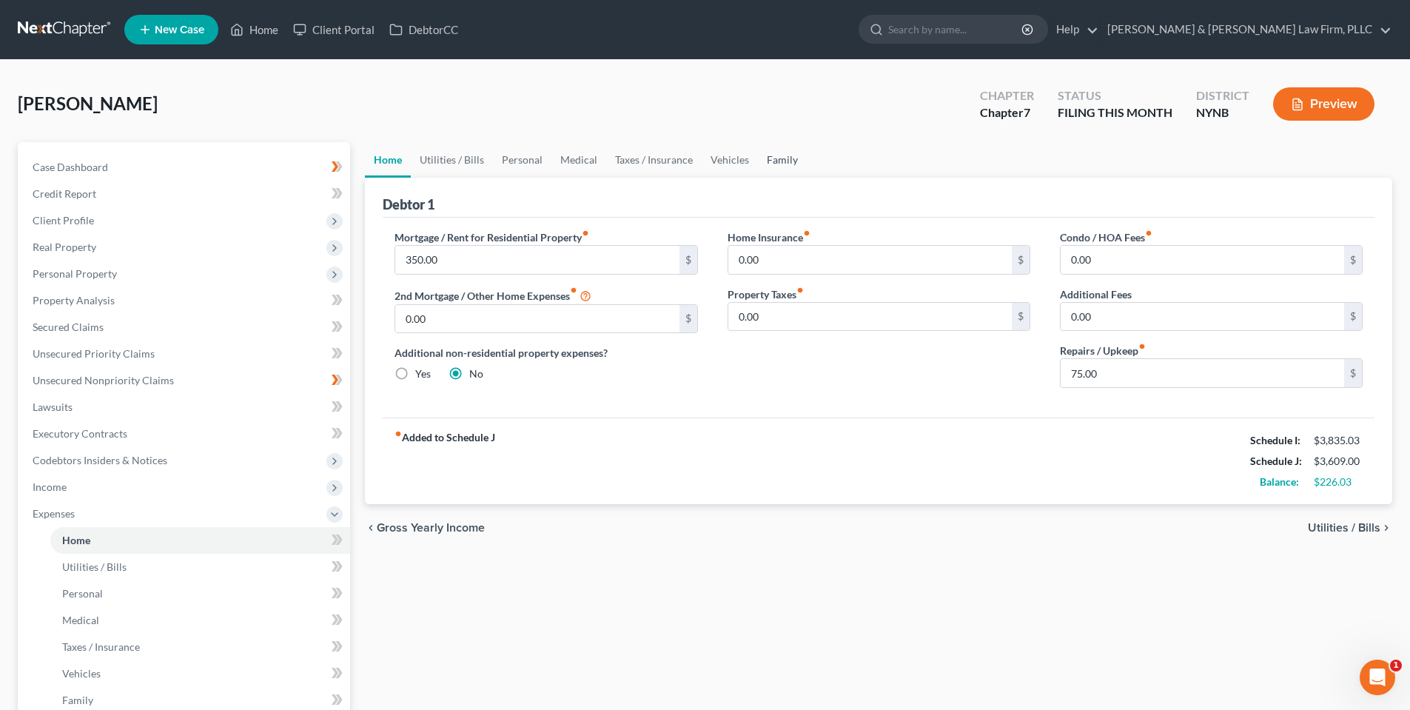
click at [769, 159] on link "Family" at bounding box center [782, 160] width 49 height 36
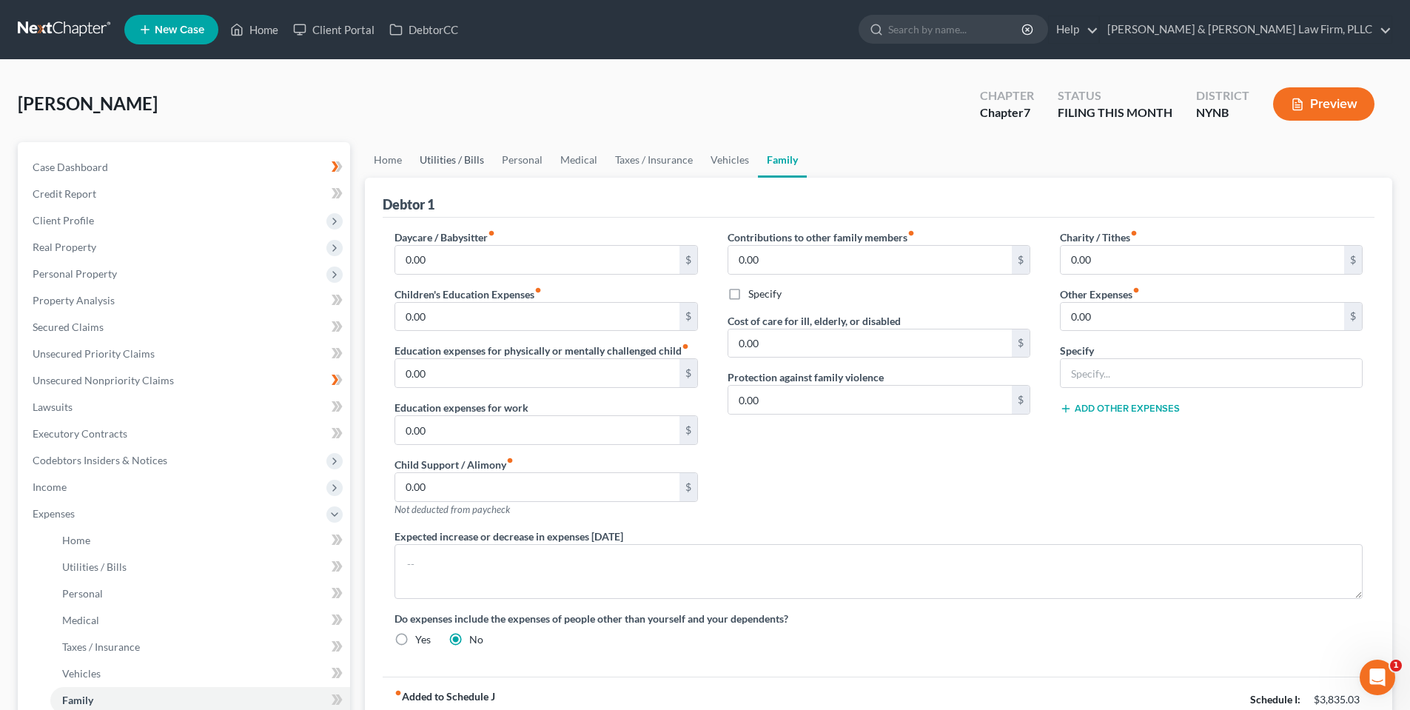
click at [456, 165] on link "Utilities / Bills" at bounding box center [452, 160] width 82 height 36
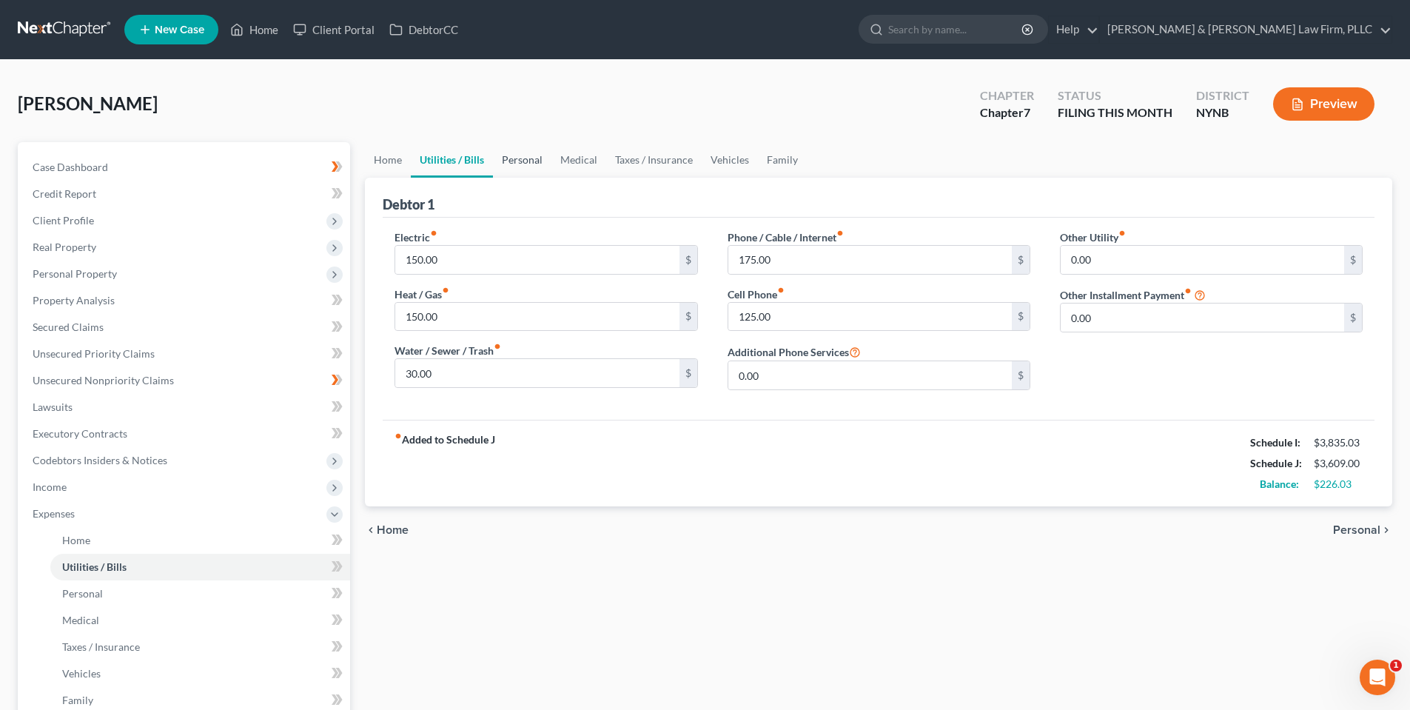
click at [526, 164] on link "Personal" at bounding box center [522, 160] width 58 height 36
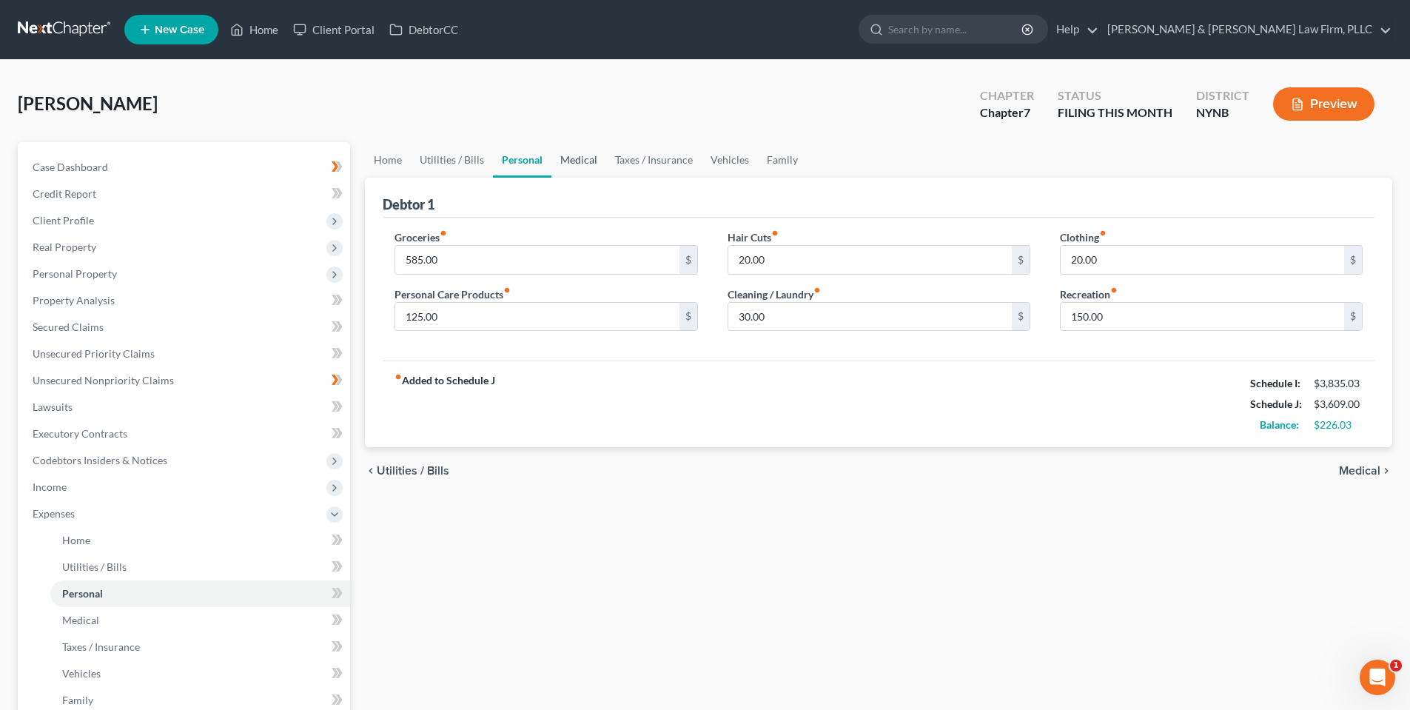
click at [566, 158] on link "Medical" at bounding box center [579, 160] width 55 height 36
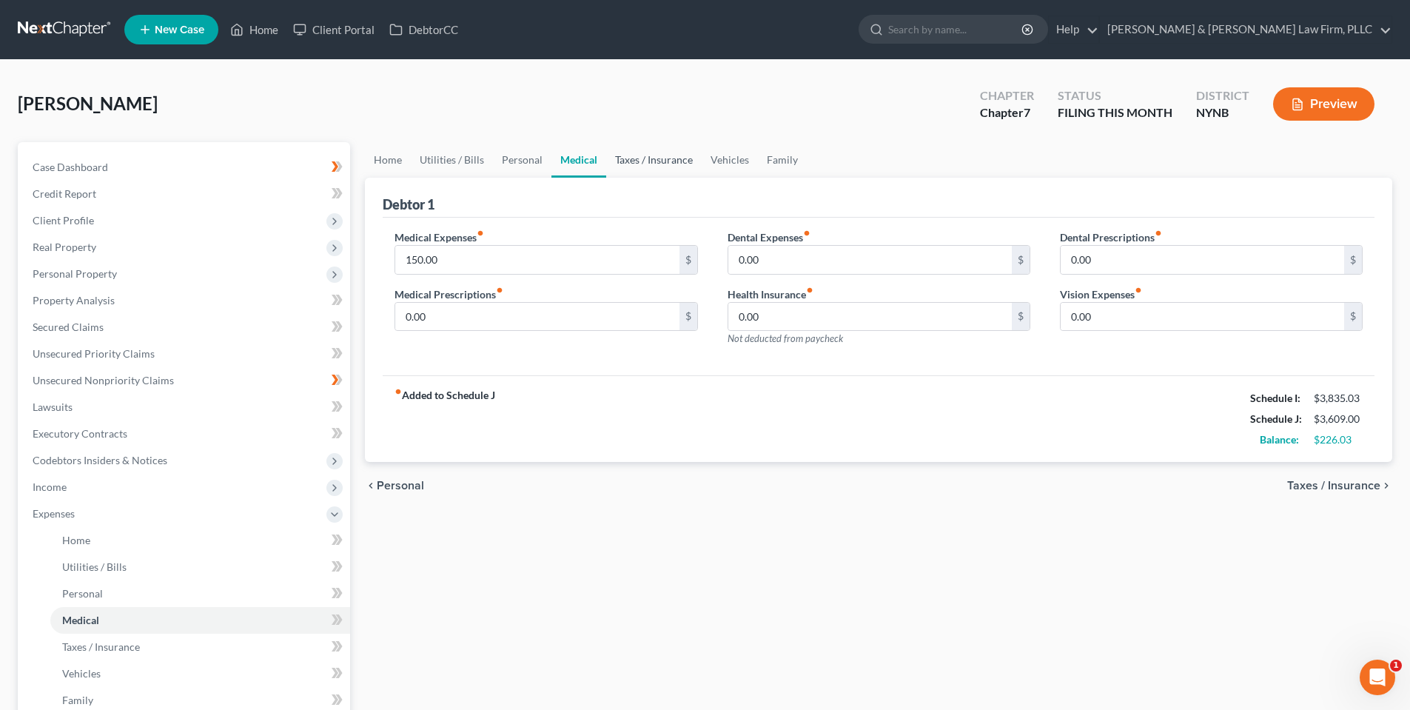
click at [651, 160] on link "Taxes / Insurance" at bounding box center [654, 160] width 96 height 36
